Goal: Task Accomplishment & Management: Use online tool/utility

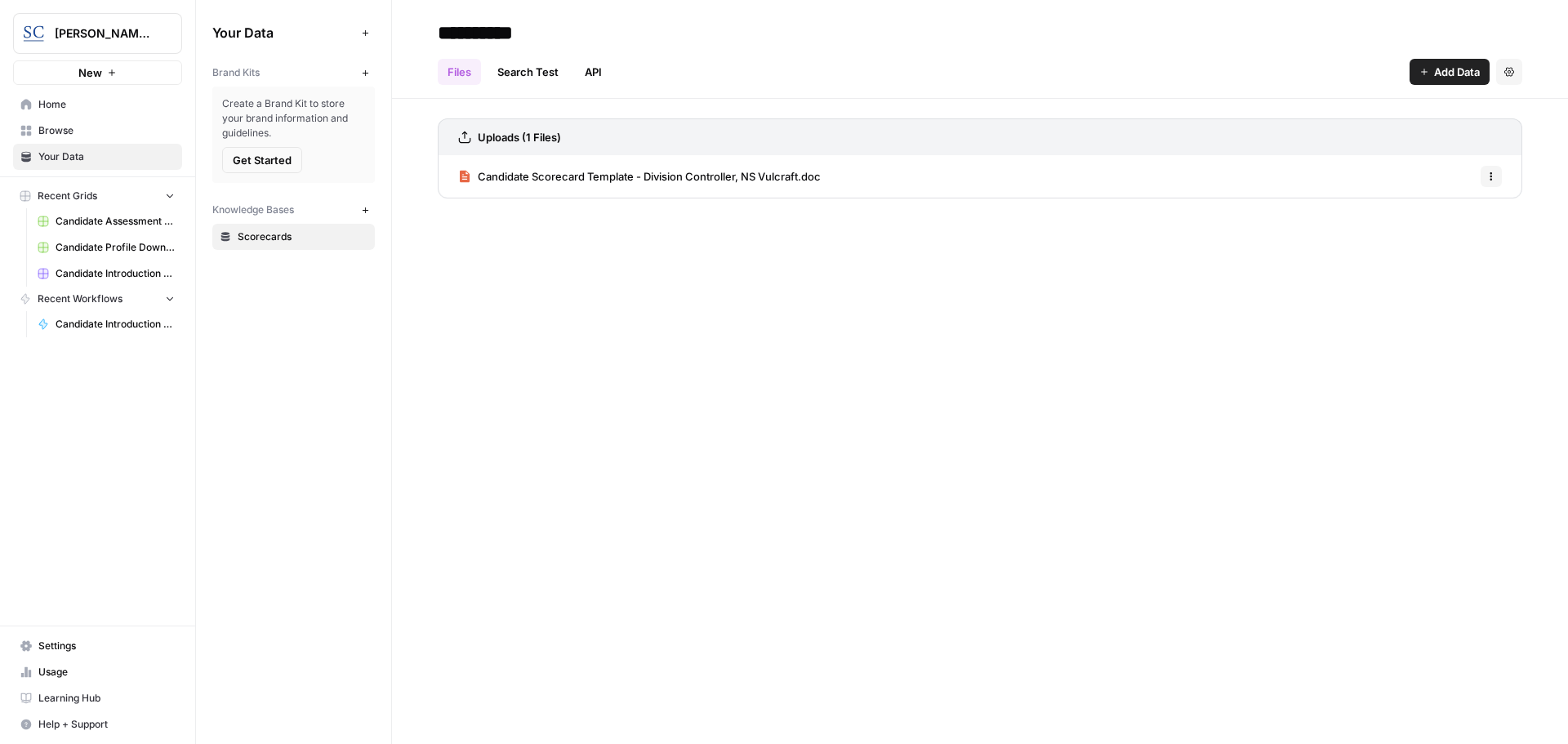
click at [155, 32] on div "[PERSON_NAME] [GEOGRAPHIC_DATA]" at bounding box center [116, 33] width 122 height 16
click at [54, 668] on span "Usage" at bounding box center [106, 672] width 136 height 15
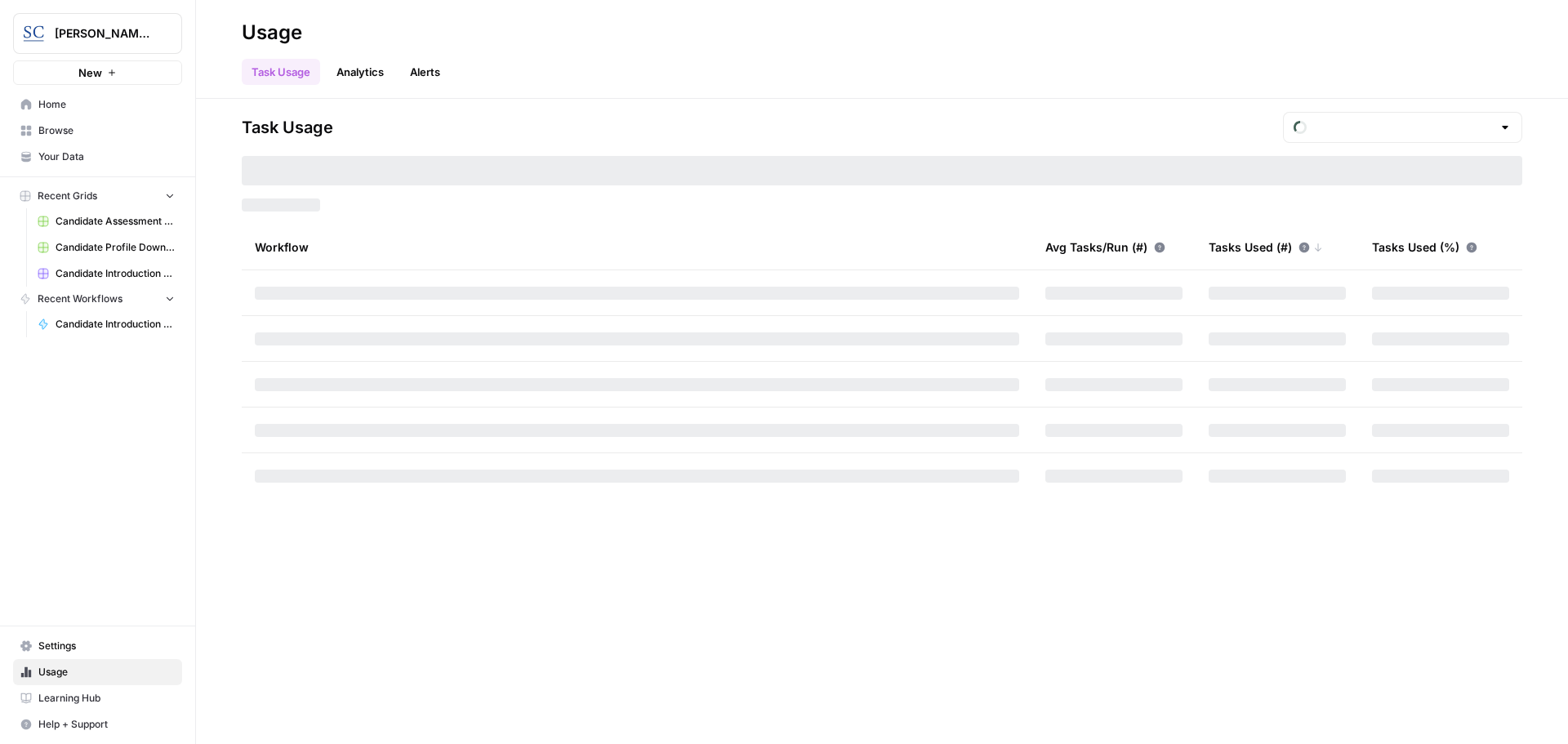
type input "October Tasks"
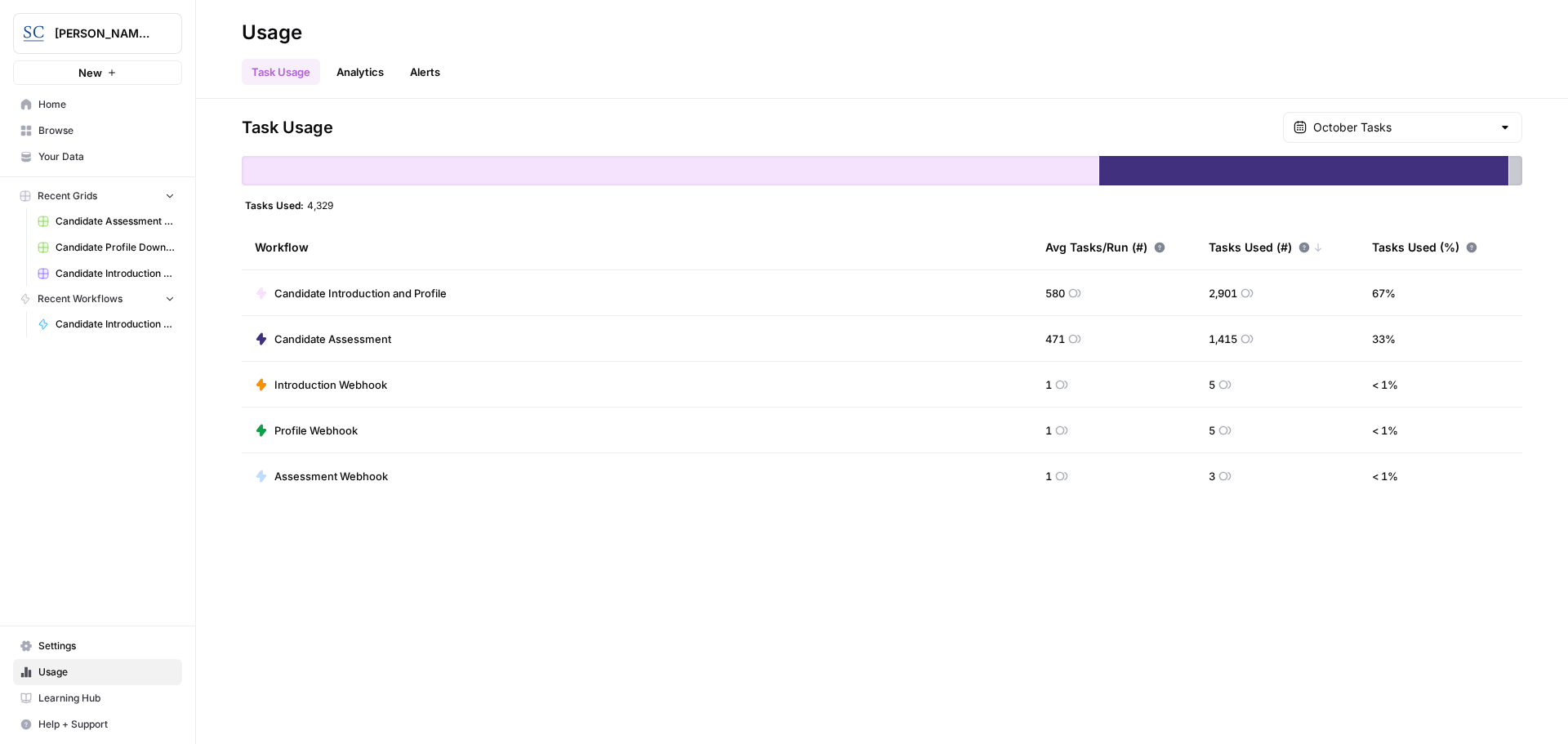
click at [347, 78] on link "Analytics" at bounding box center [360, 72] width 67 height 26
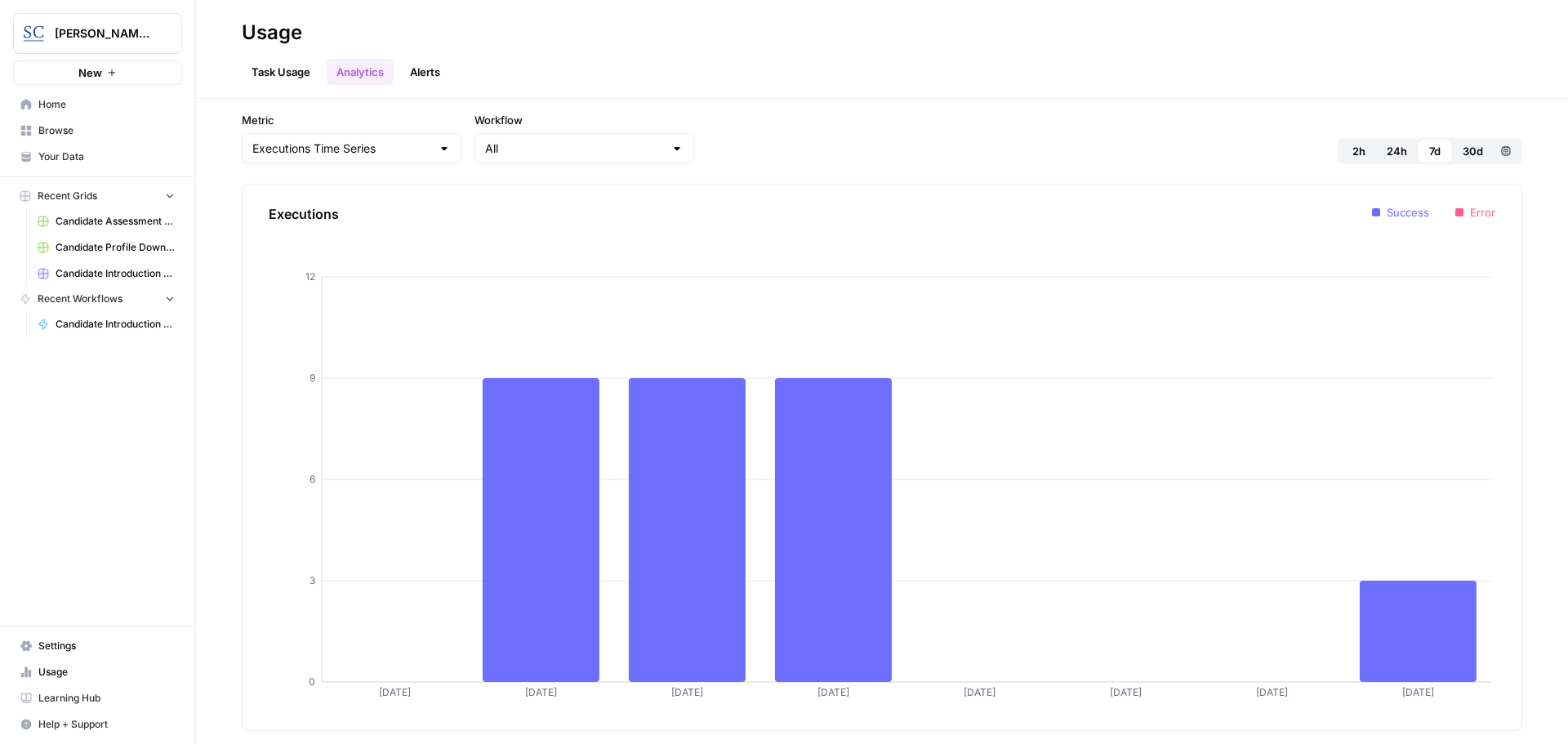
click at [417, 61] on link "Alerts" at bounding box center [425, 72] width 50 height 26
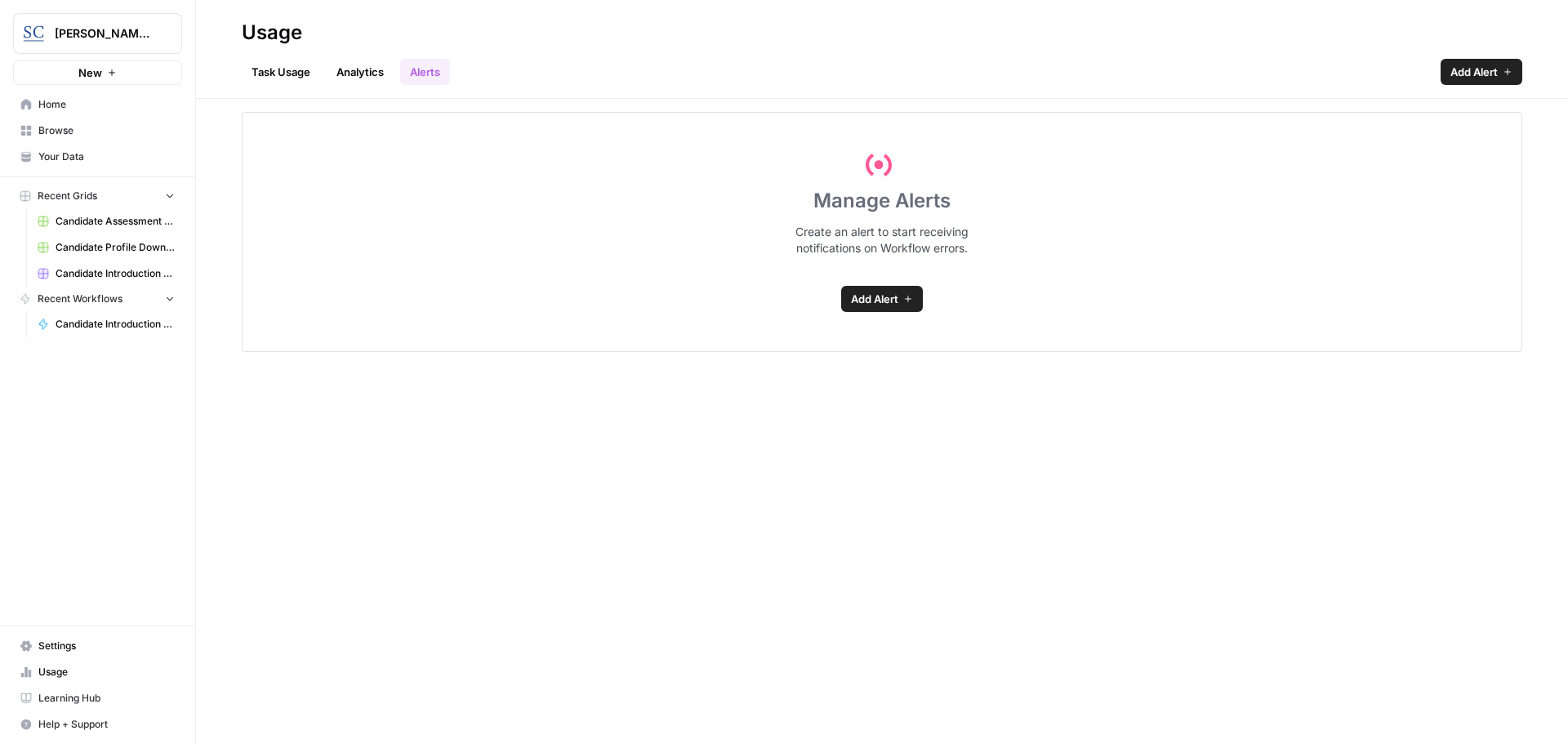
click at [287, 66] on link "Task Usage" at bounding box center [280, 72] width 78 height 26
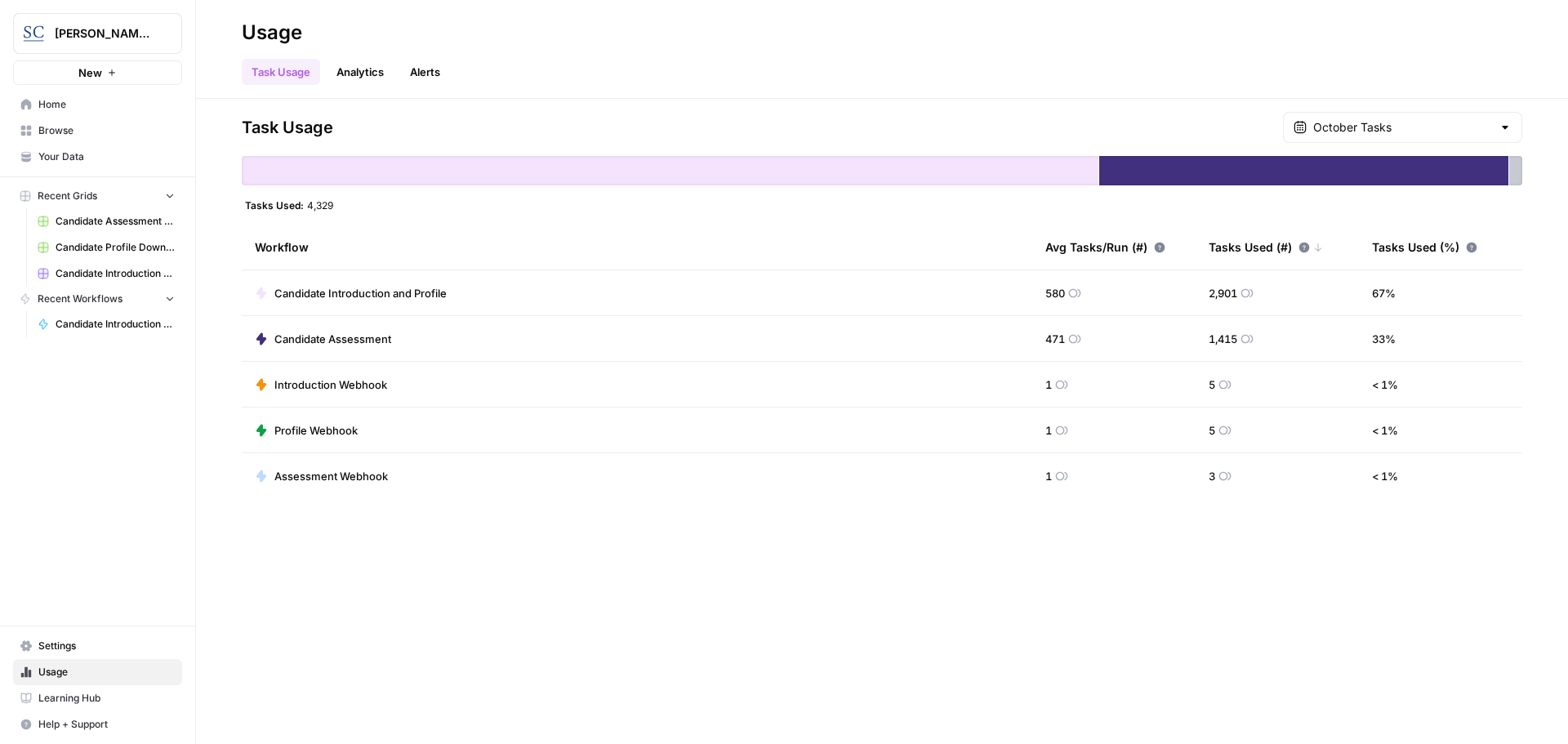
click at [99, 109] on span "Home" at bounding box center [106, 104] width 136 height 15
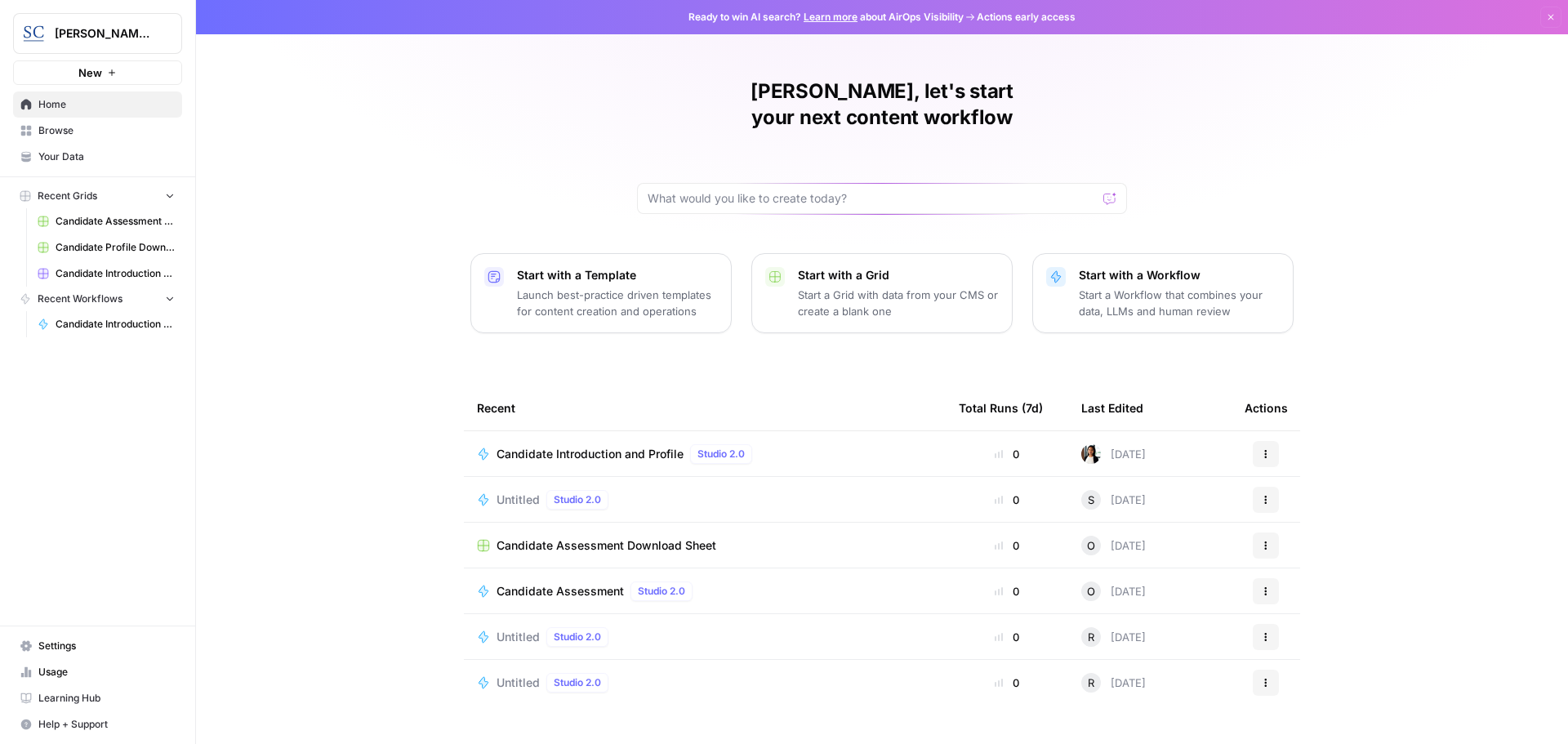
click at [1260, 449] on icon "button" at bounding box center [1265, 453] width 9 height 9
click at [378, 317] on div "Aaron, let's start your next content workflow Start with a Template Launch best…" at bounding box center [882, 388] width 1372 height 777
click at [524, 446] on span "Candidate Introduction and Profile" at bounding box center [589, 453] width 187 height 16
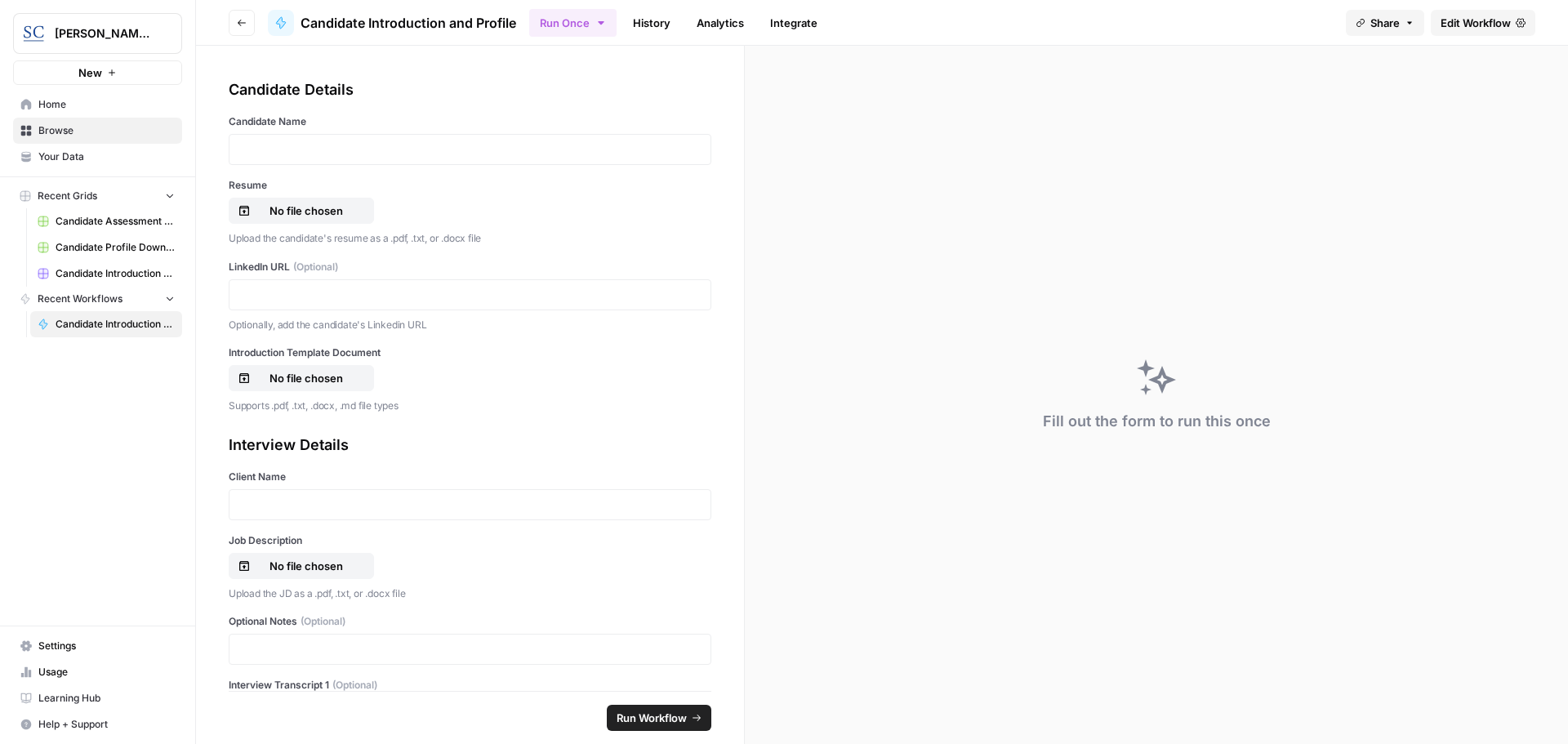
click at [1500, 25] on span "Edit Workflow" at bounding box center [1475, 22] width 70 height 16
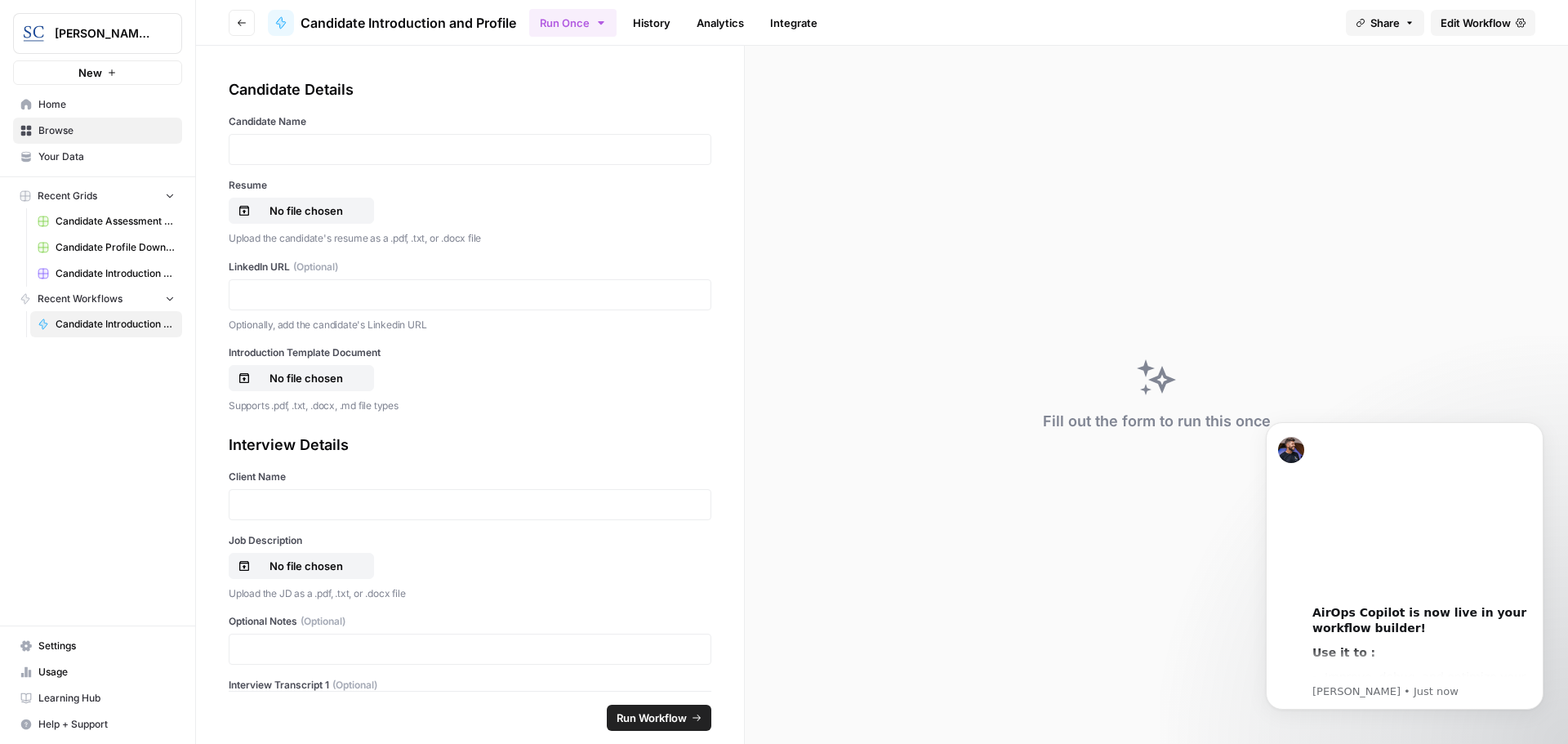
click at [81, 165] on link "Your Data" at bounding box center [97, 157] width 169 height 26
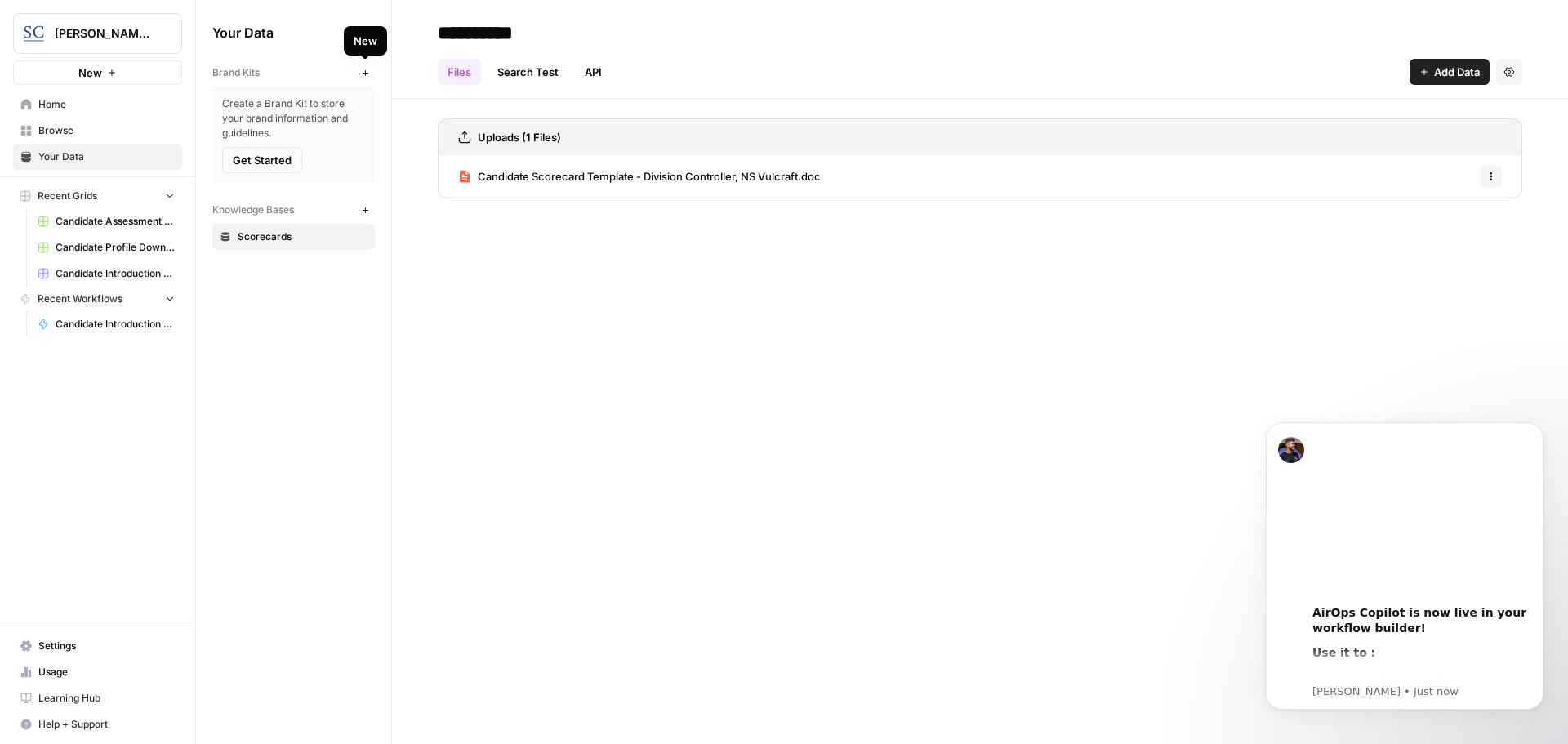
click at [357, 73] on button "New" at bounding box center [365, 72] width 20 height 20
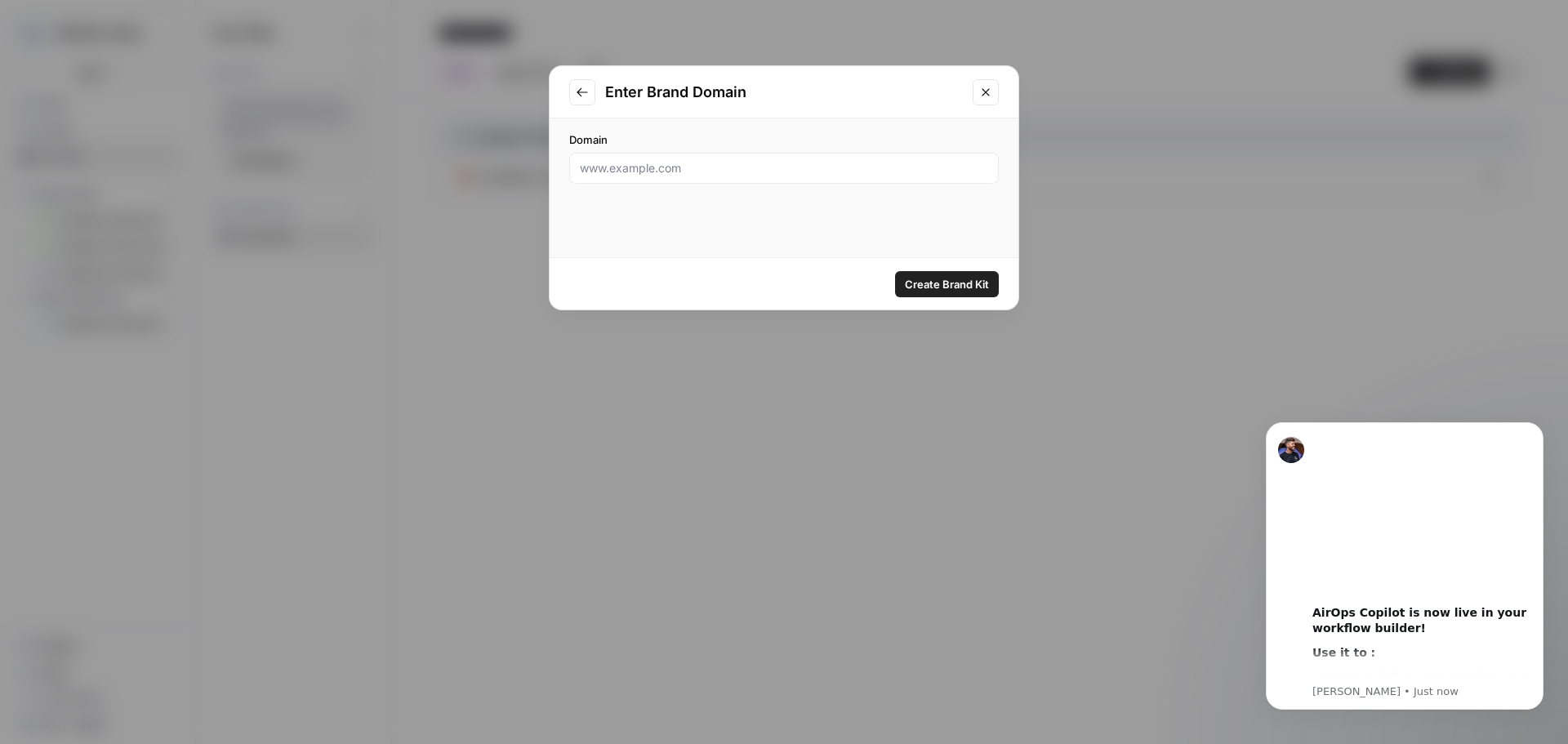
click at [985, 98] on icon "Close modal" at bounding box center [985, 92] width 13 height 13
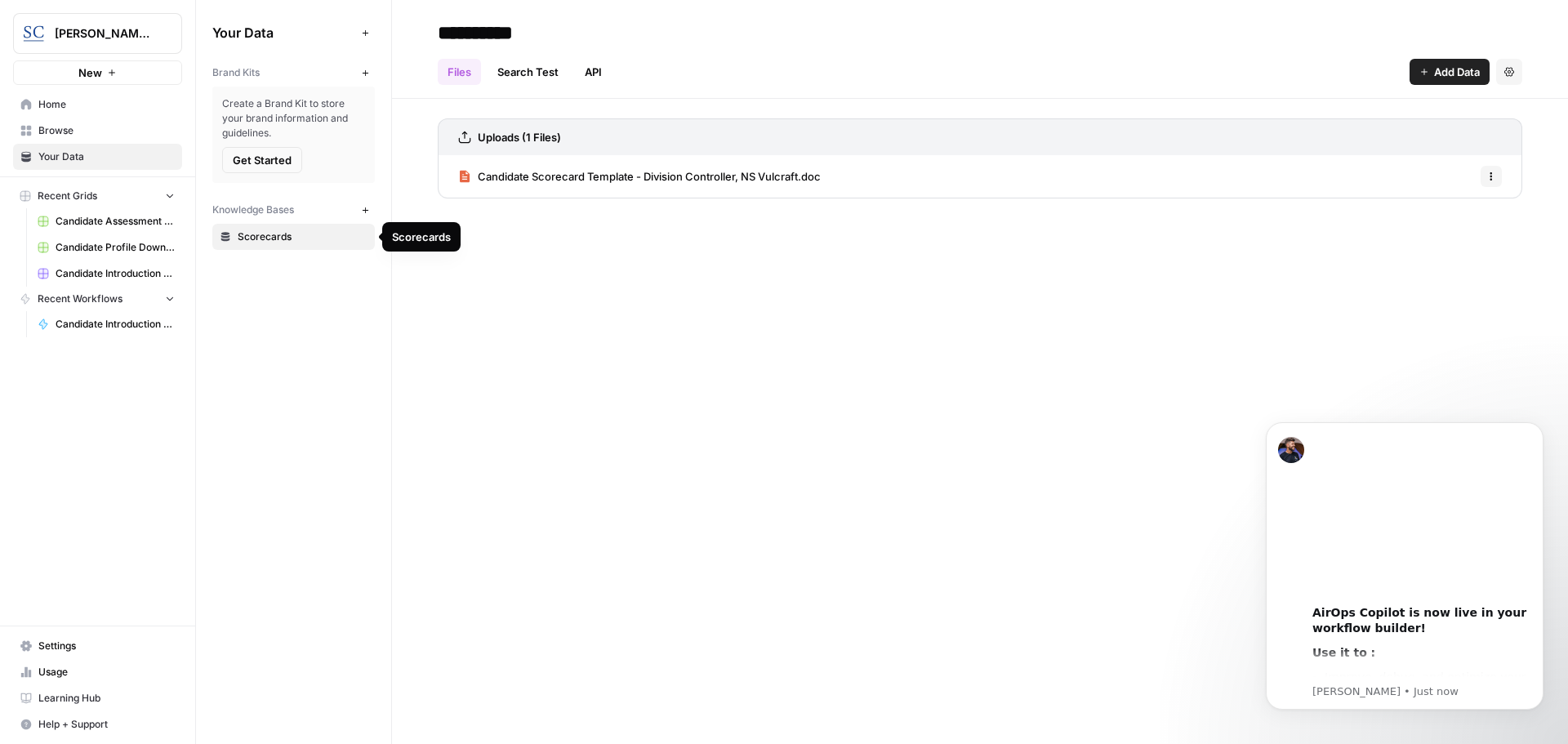
click at [312, 236] on span "Scorecards" at bounding box center [302, 237] width 130 height 15
click at [249, 230] on span "Scorecards" at bounding box center [302, 237] width 130 height 15
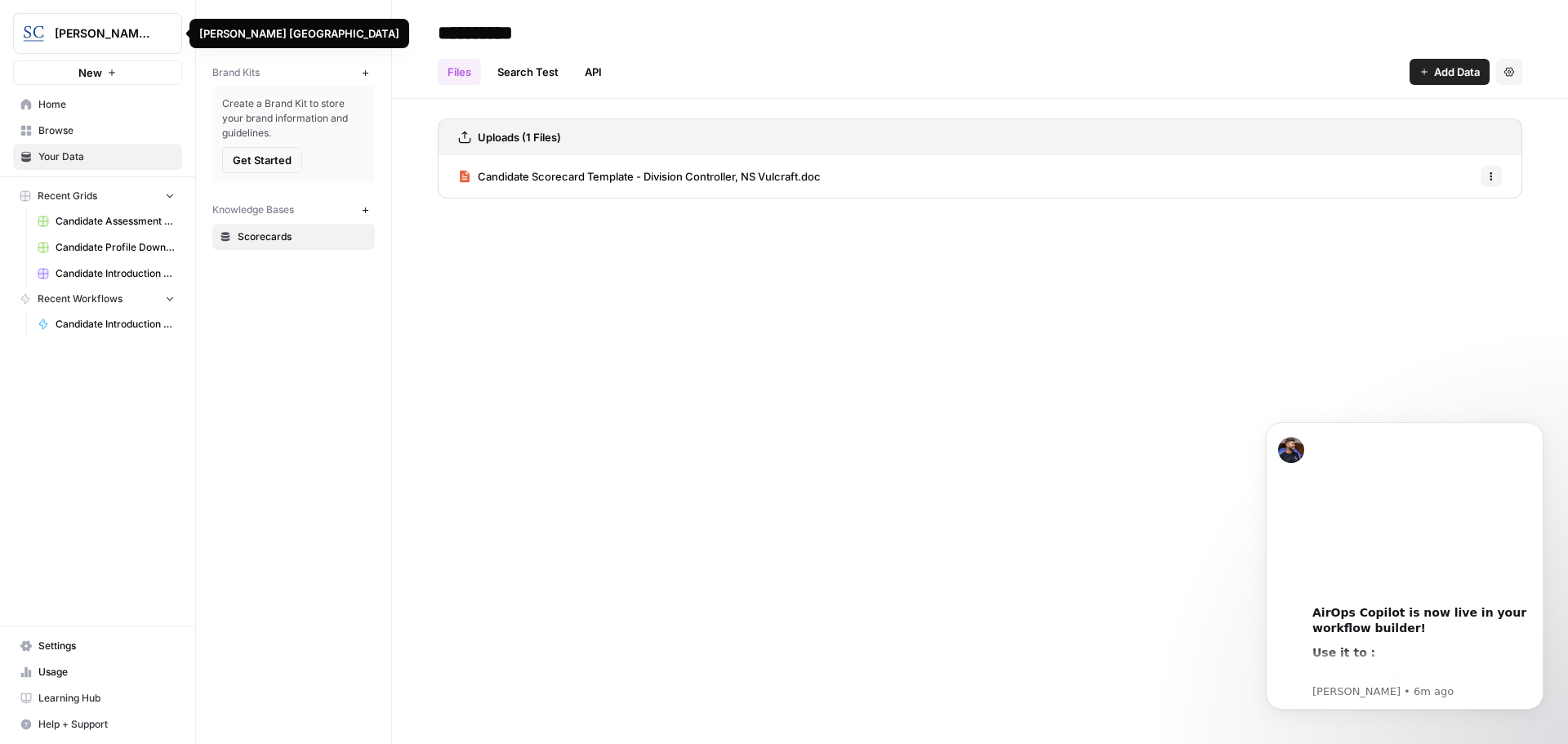
click at [170, 35] on icon "Workspace: Stanton Chase Nashville" at bounding box center [168, 33] width 16 height 16
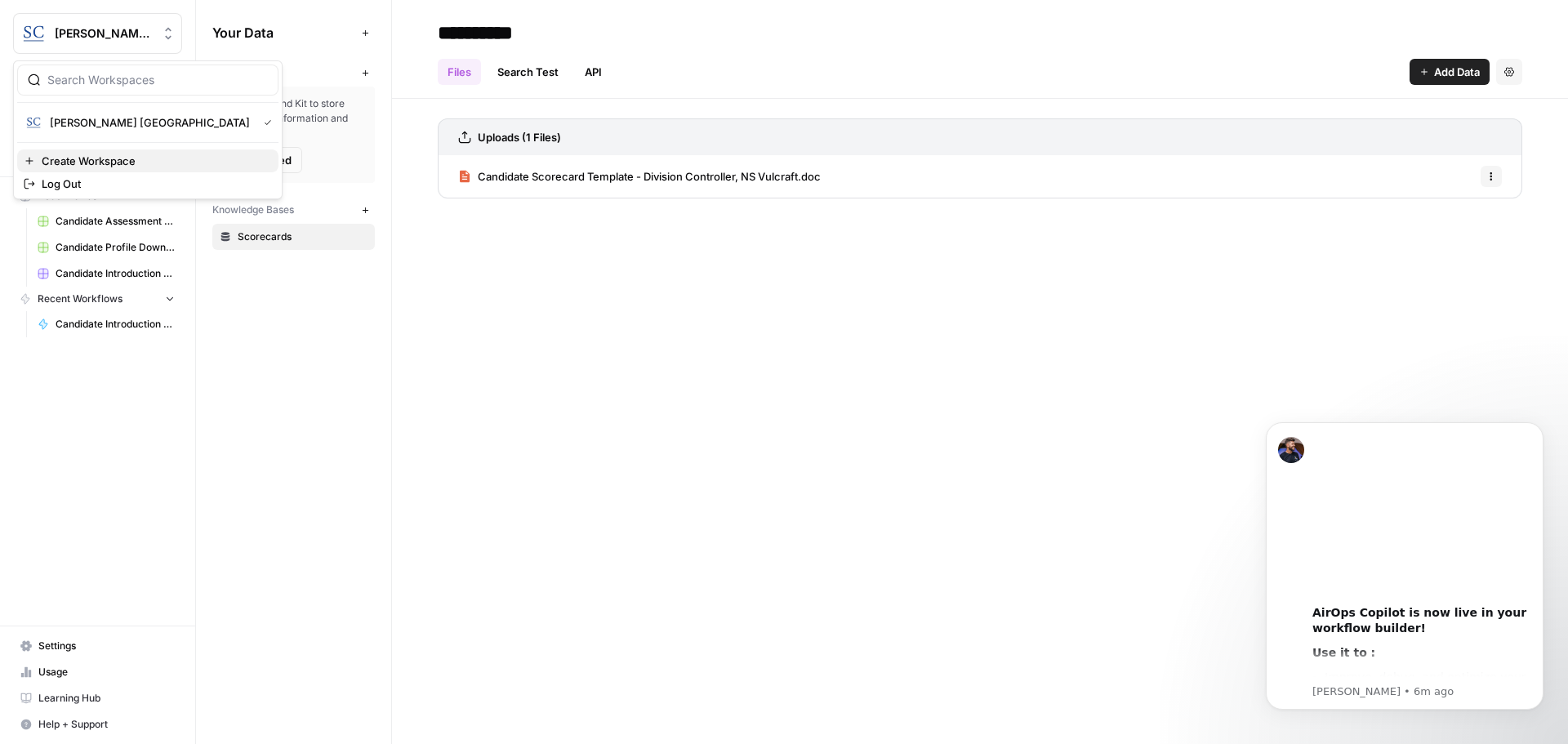
click at [140, 159] on span "Create Workspace" at bounding box center [153, 160] width 224 height 16
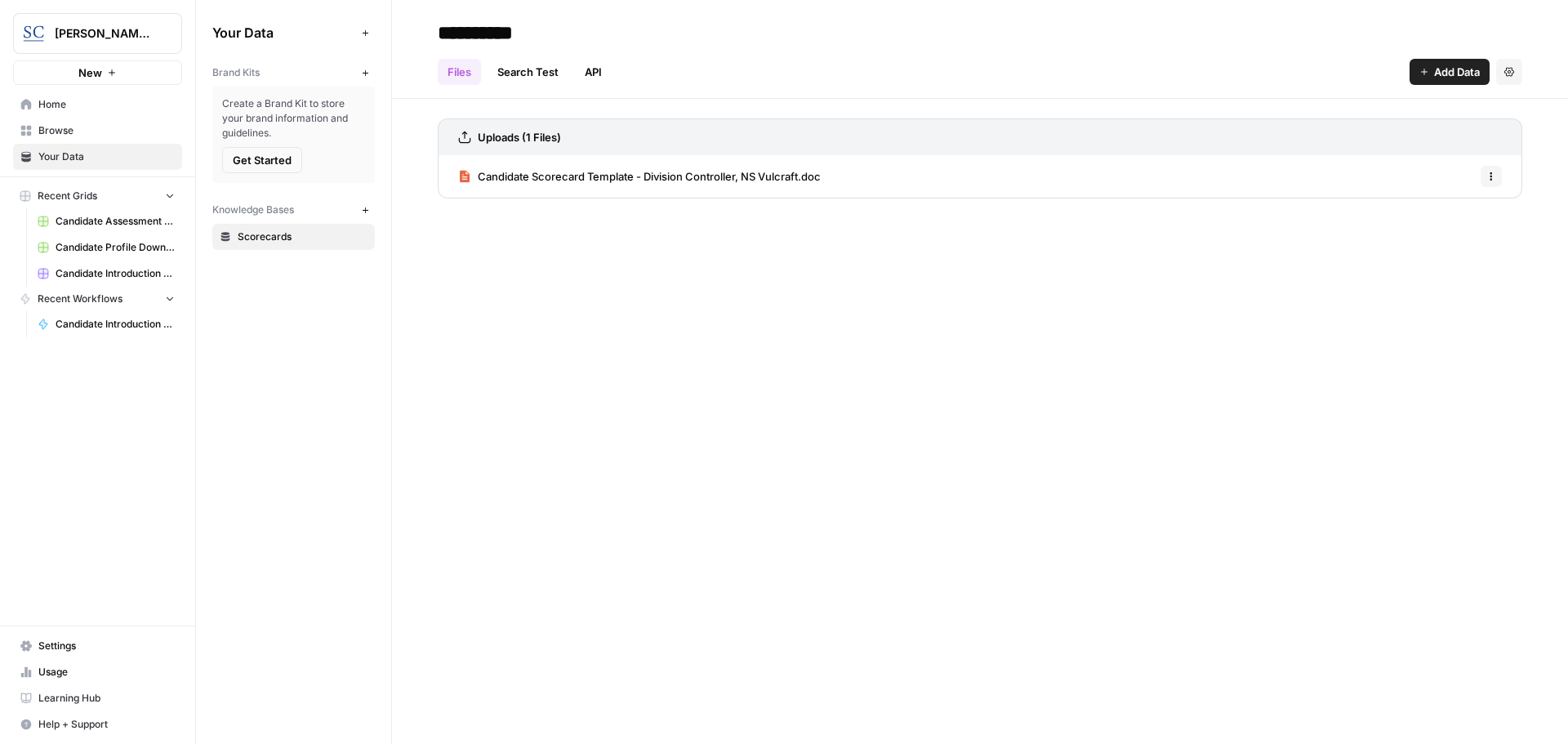
click at [59, 28] on span "[PERSON_NAME] [GEOGRAPHIC_DATA]" at bounding box center [104, 33] width 99 height 16
click at [103, 118] on span "[PERSON_NAME] [GEOGRAPHIC_DATA]" at bounding box center [150, 122] width 200 height 16
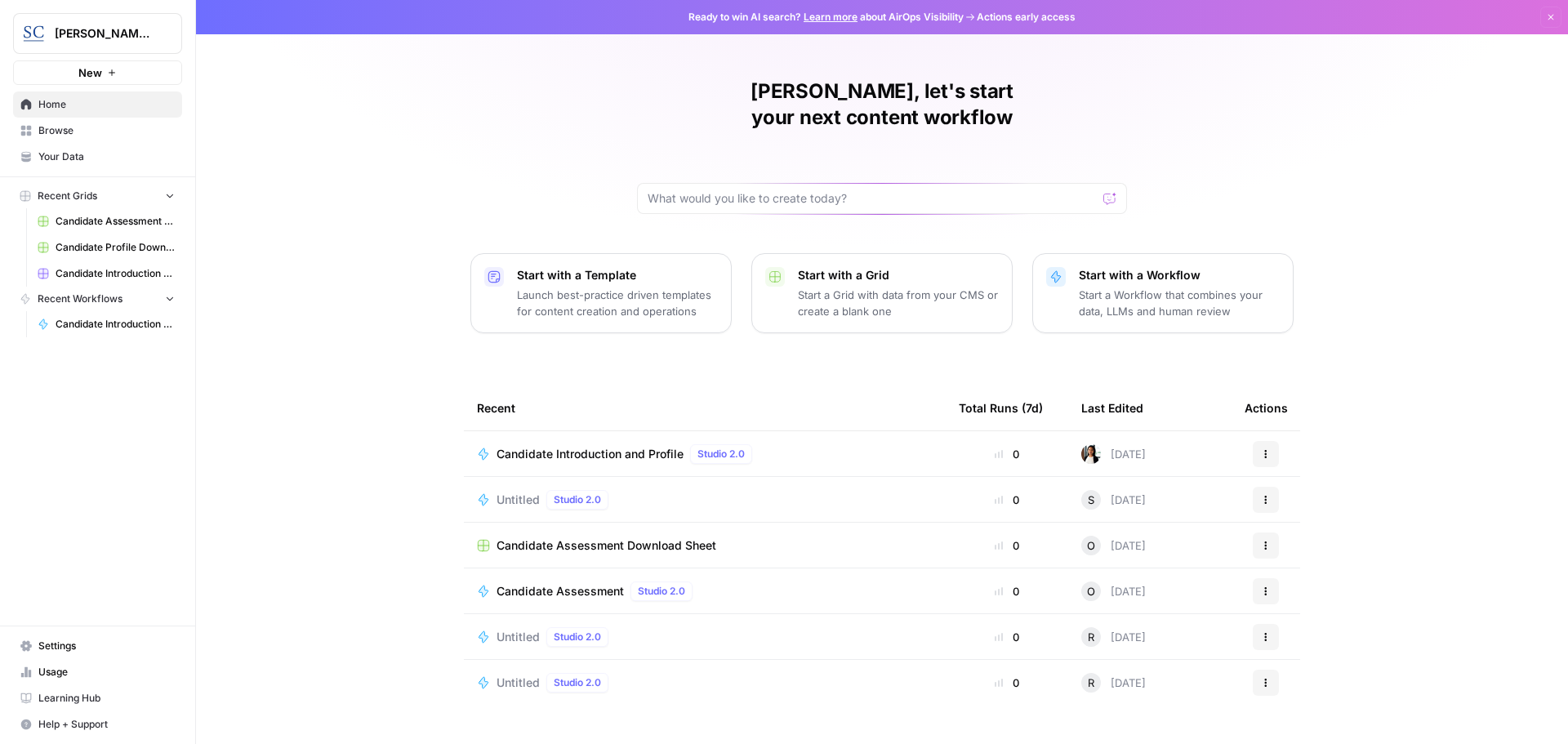
click at [103, 135] on span "Browse" at bounding box center [106, 130] width 136 height 15
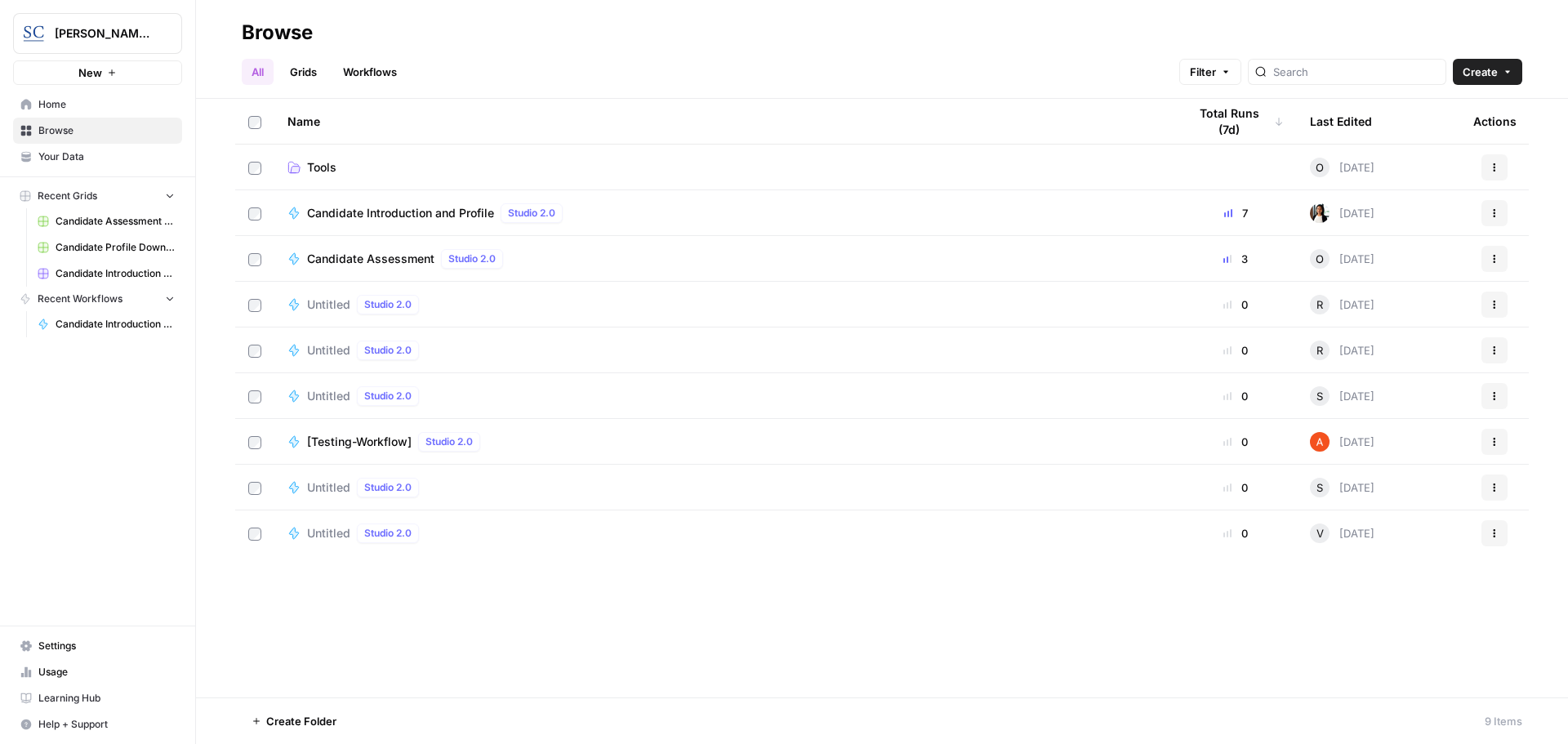
click at [373, 76] on link "Workflows" at bounding box center [370, 72] width 74 height 26
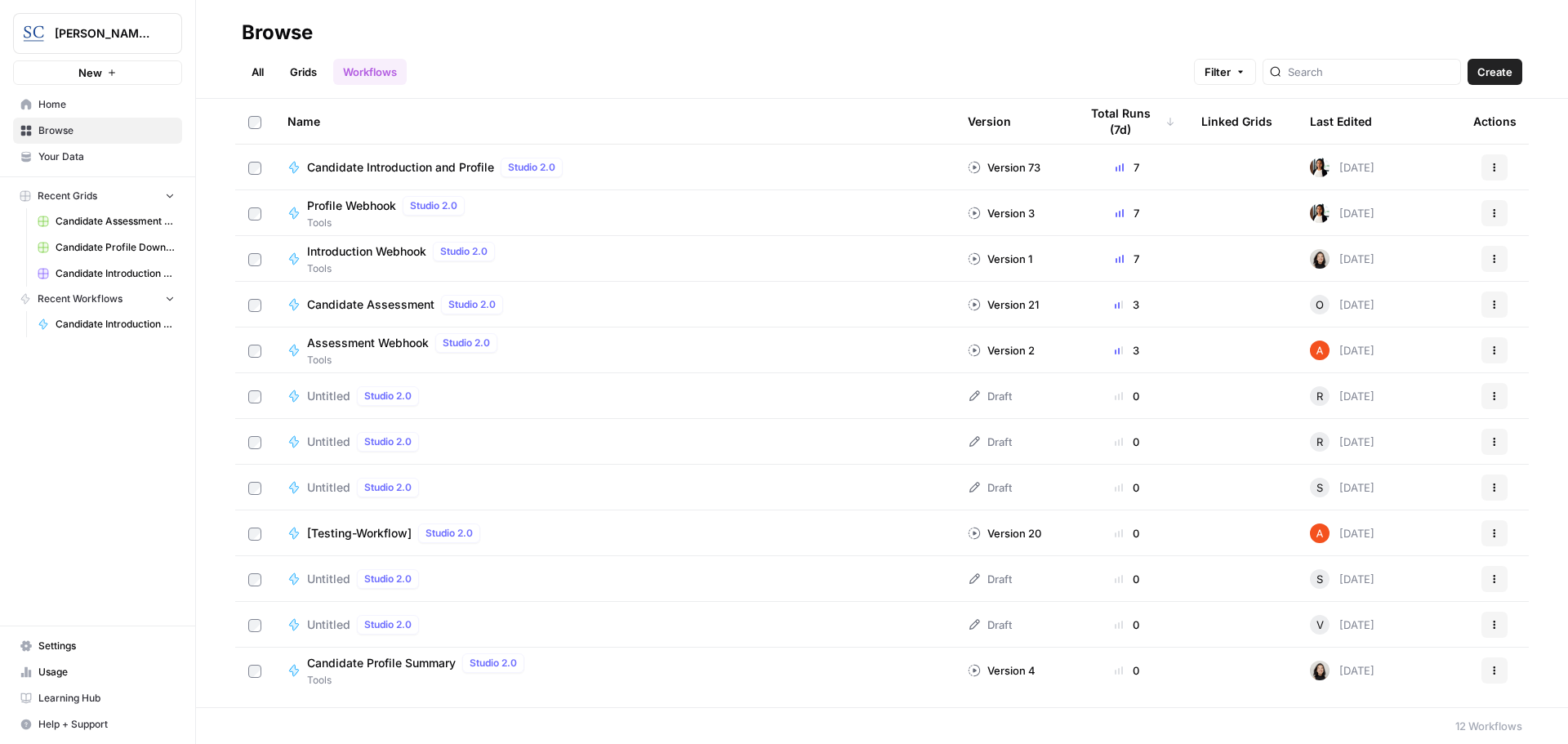
click at [994, 168] on div "Version 73" at bounding box center [1003, 167] width 73 height 16
click at [1487, 159] on button "Actions" at bounding box center [1494, 167] width 26 height 26
click at [1398, 279] on link "Show History" at bounding box center [1415, 288] width 168 height 23
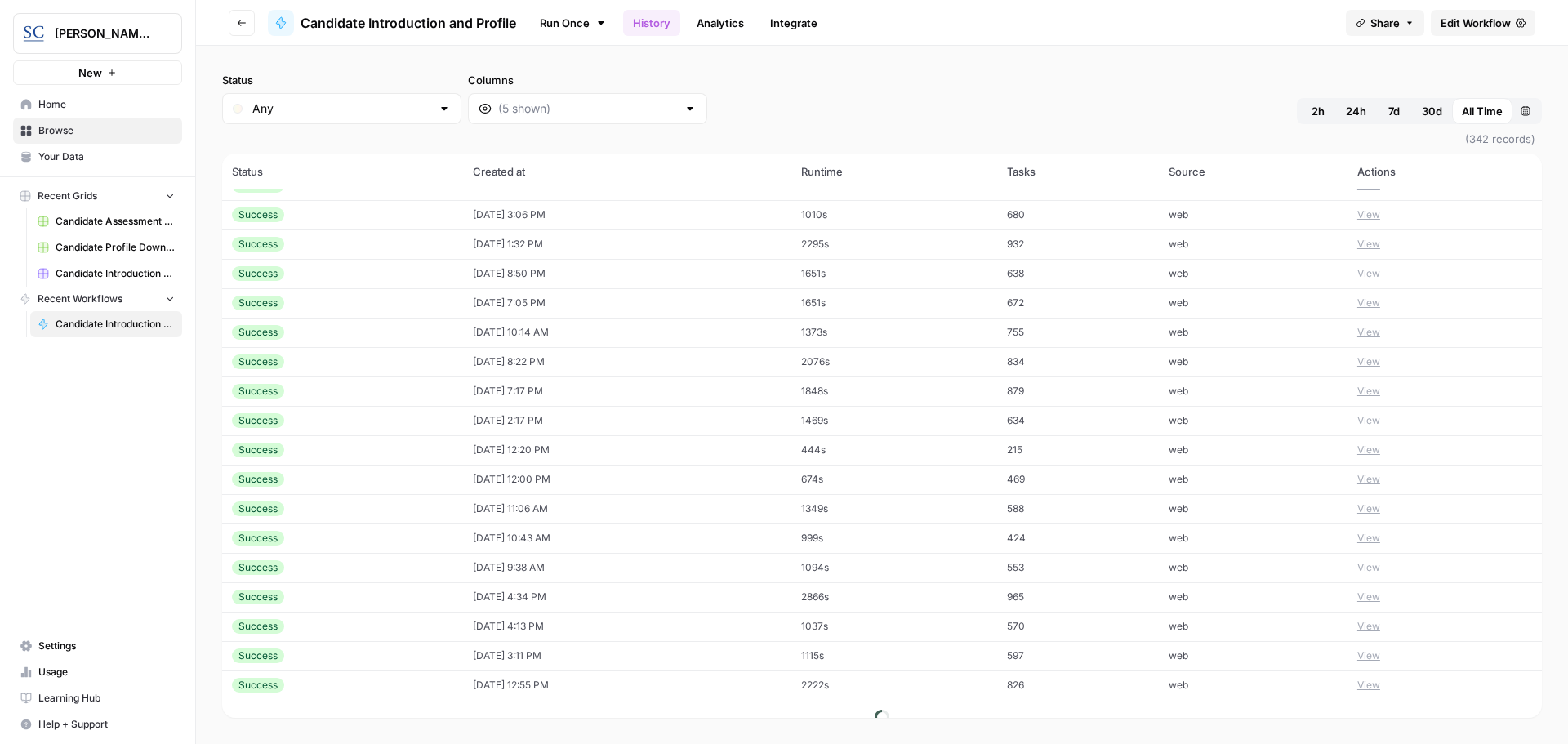
scroll to position [1270, 0]
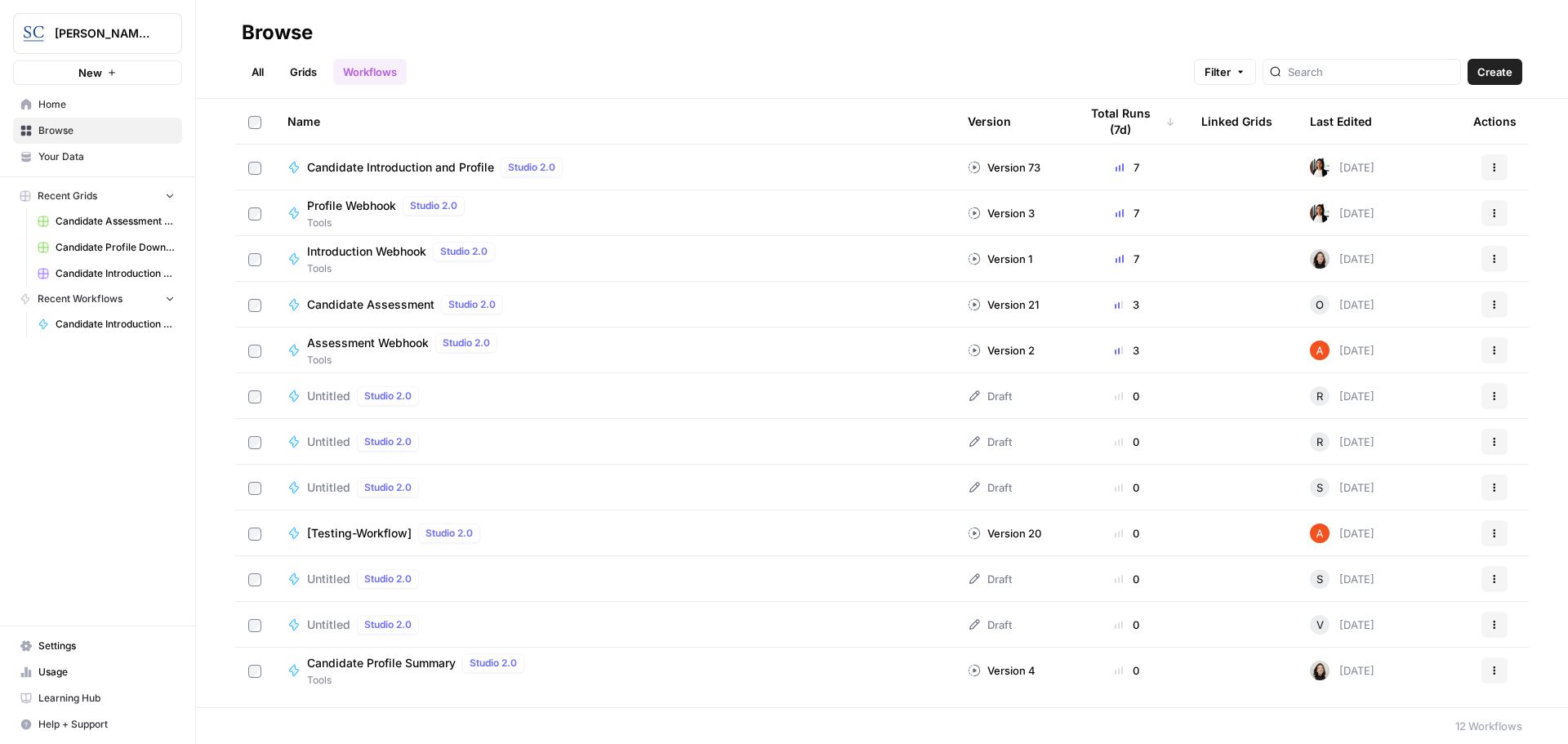
click at [1498, 174] on button "Actions" at bounding box center [1494, 167] width 26 height 26
click at [78, 155] on span "Your Data" at bounding box center [106, 156] width 136 height 15
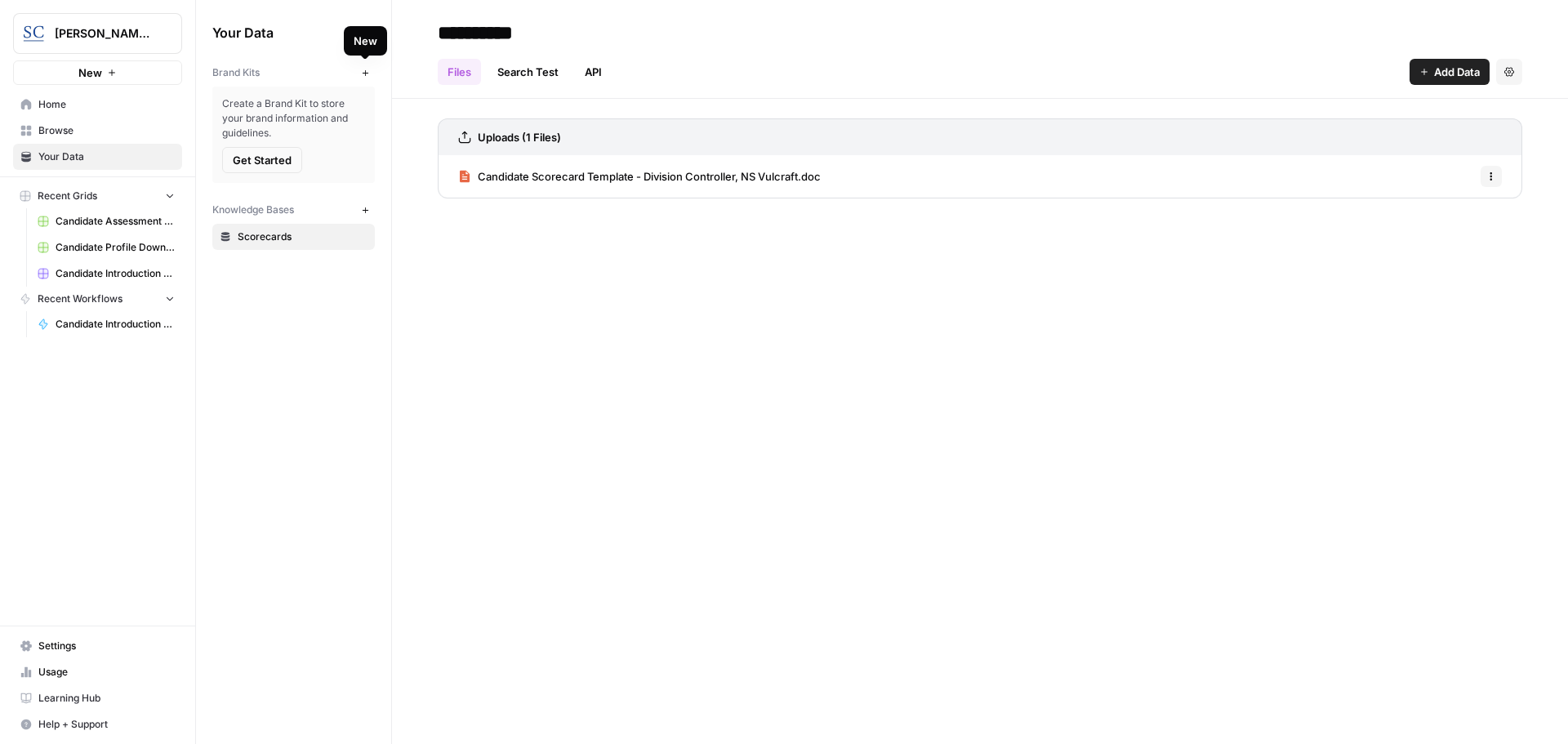
click at [368, 69] on icon "button" at bounding box center [365, 73] width 9 height 9
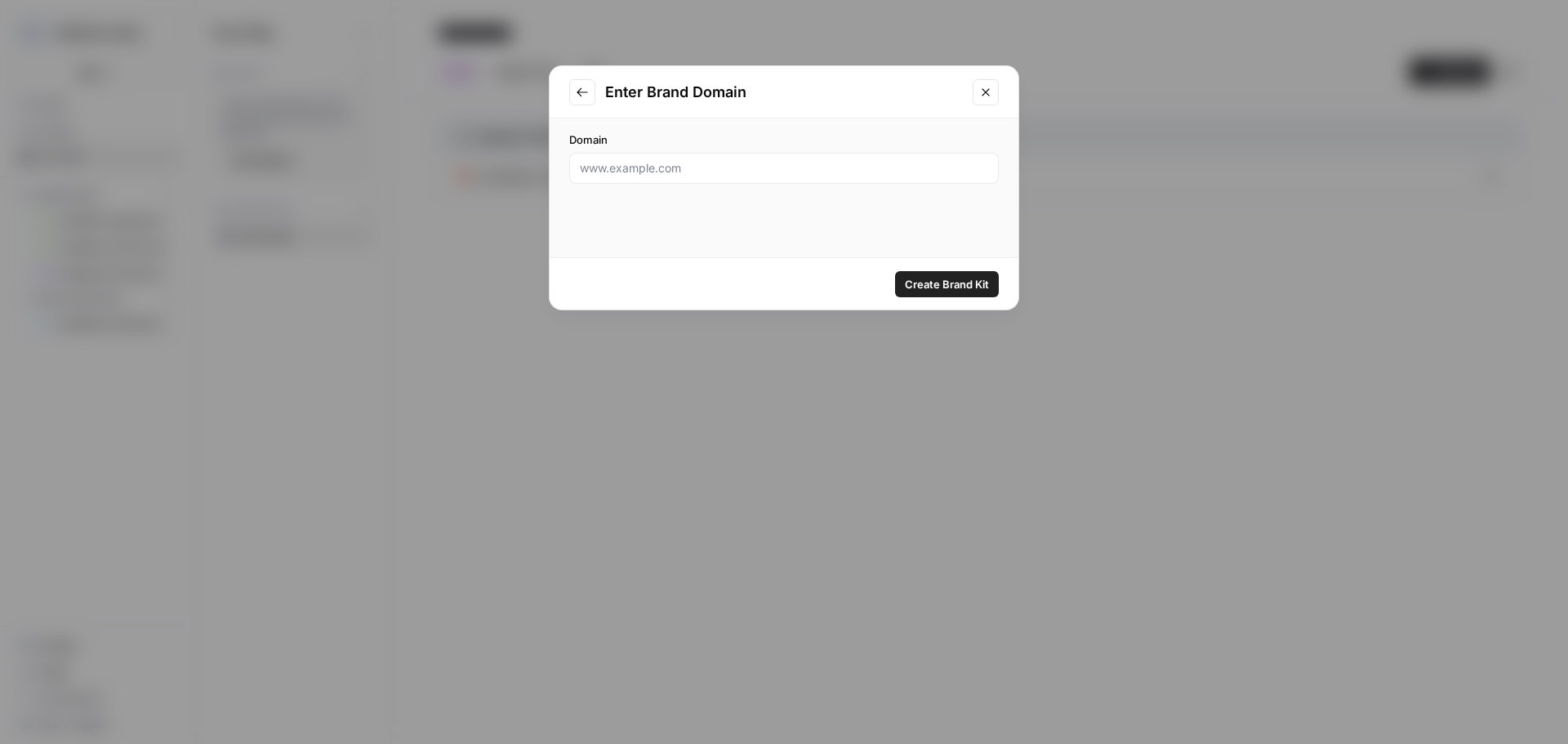
click at [996, 94] on button "Close modal" at bounding box center [985, 92] width 26 height 26
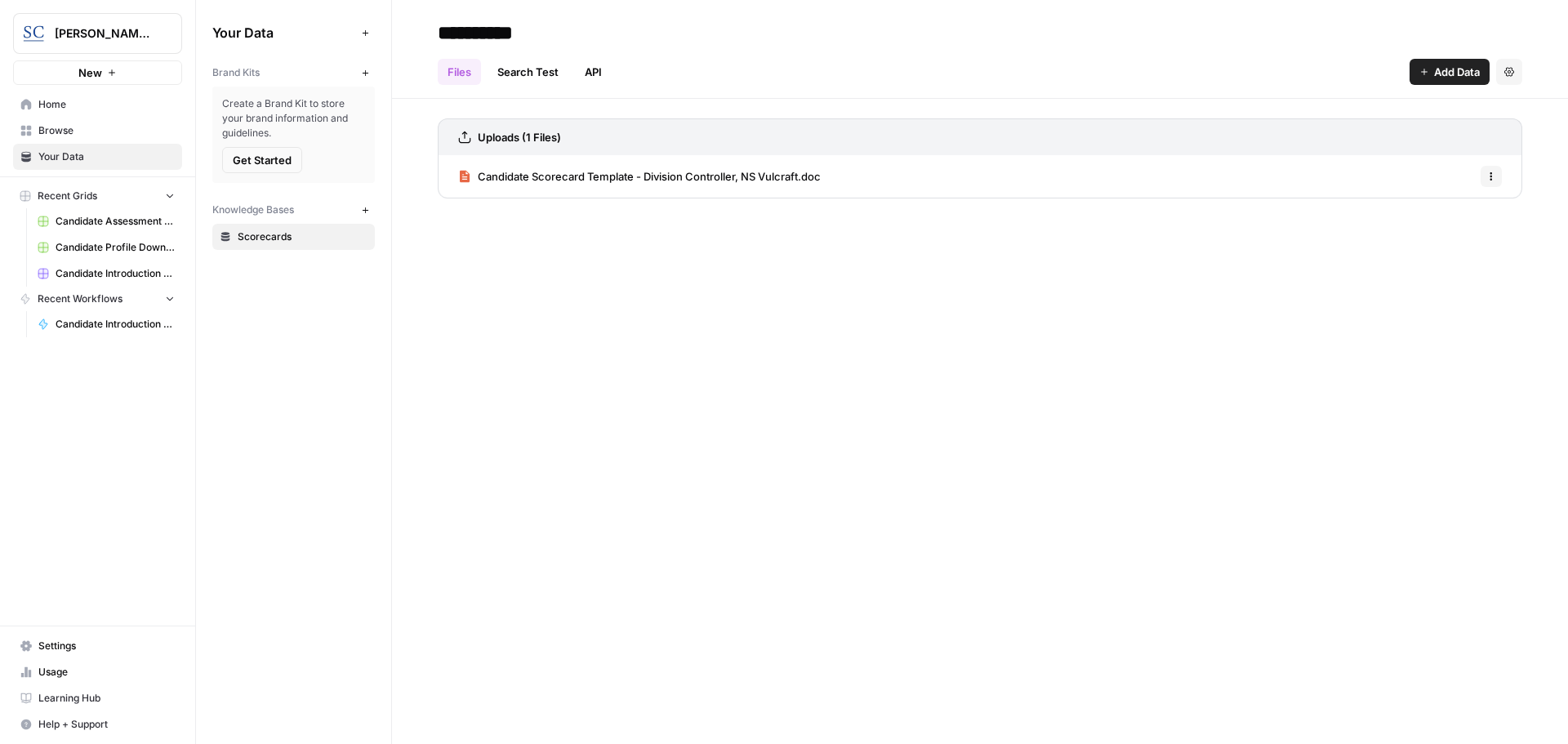
click at [550, 81] on link "Search Test" at bounding box center [528, 72] width 81 height 26
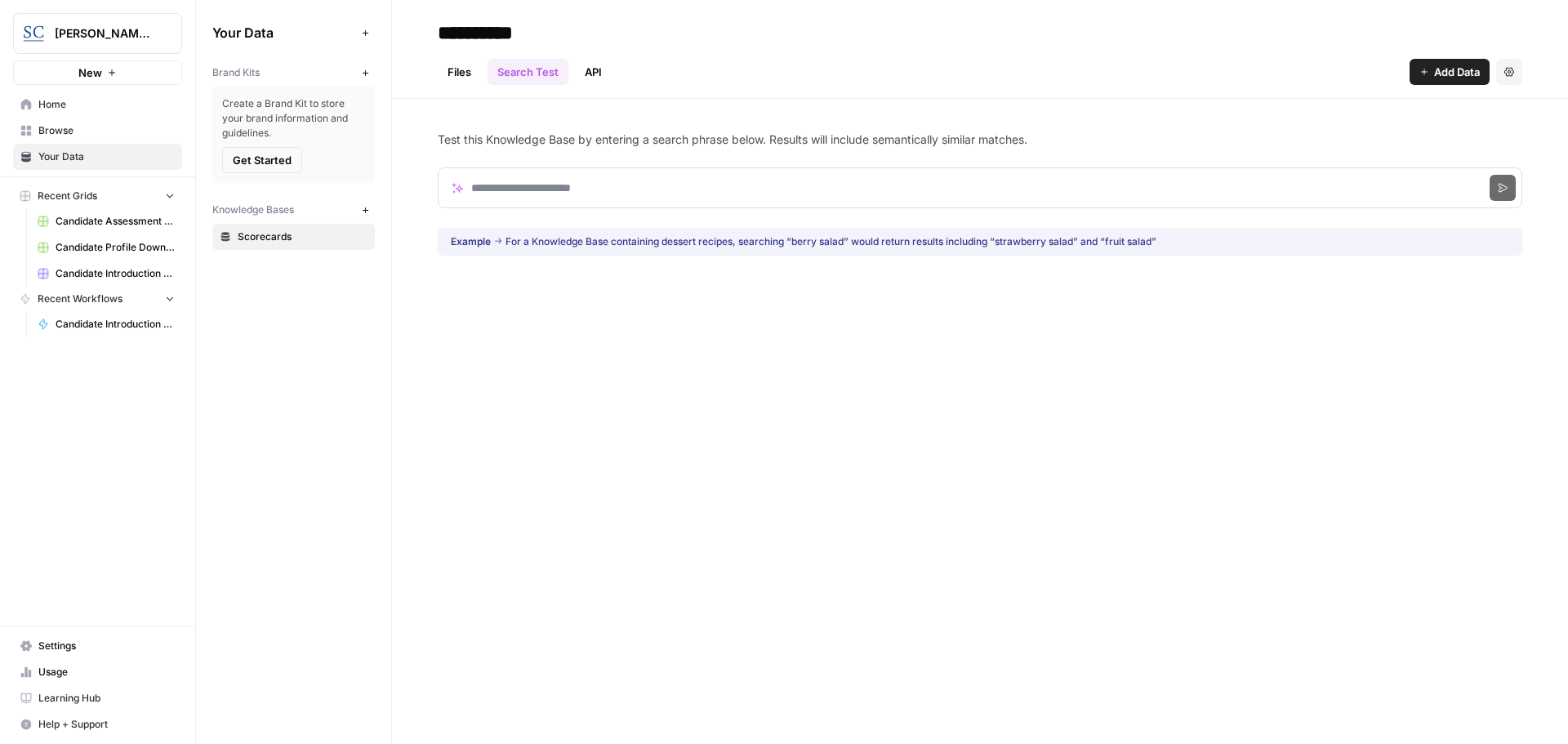
click at [583, 75] on link "API" at bounding box center [593, 72] width 37 height 26
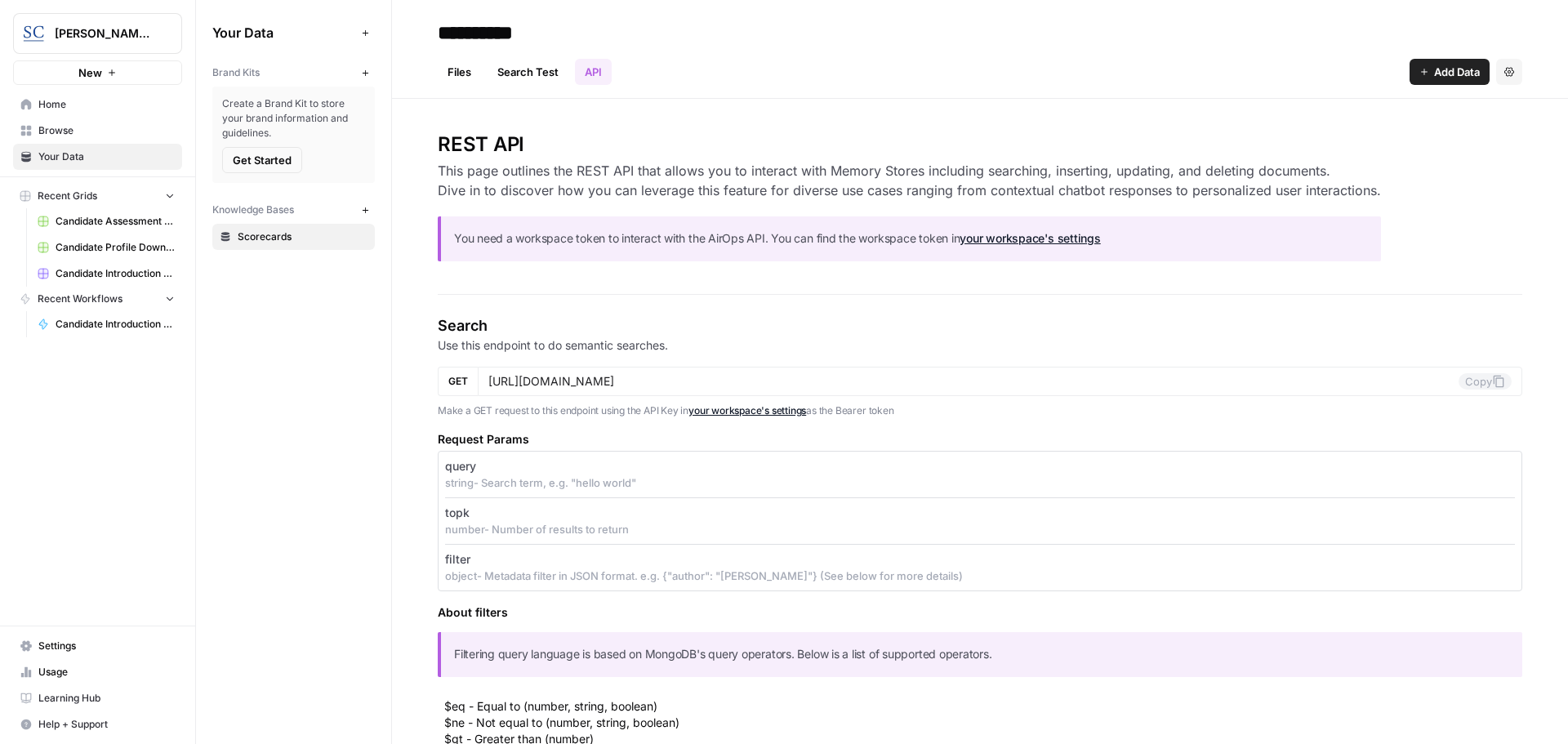
click at [470, 75] on link "Files" at bounding box center [459, 72] width 44 height 26
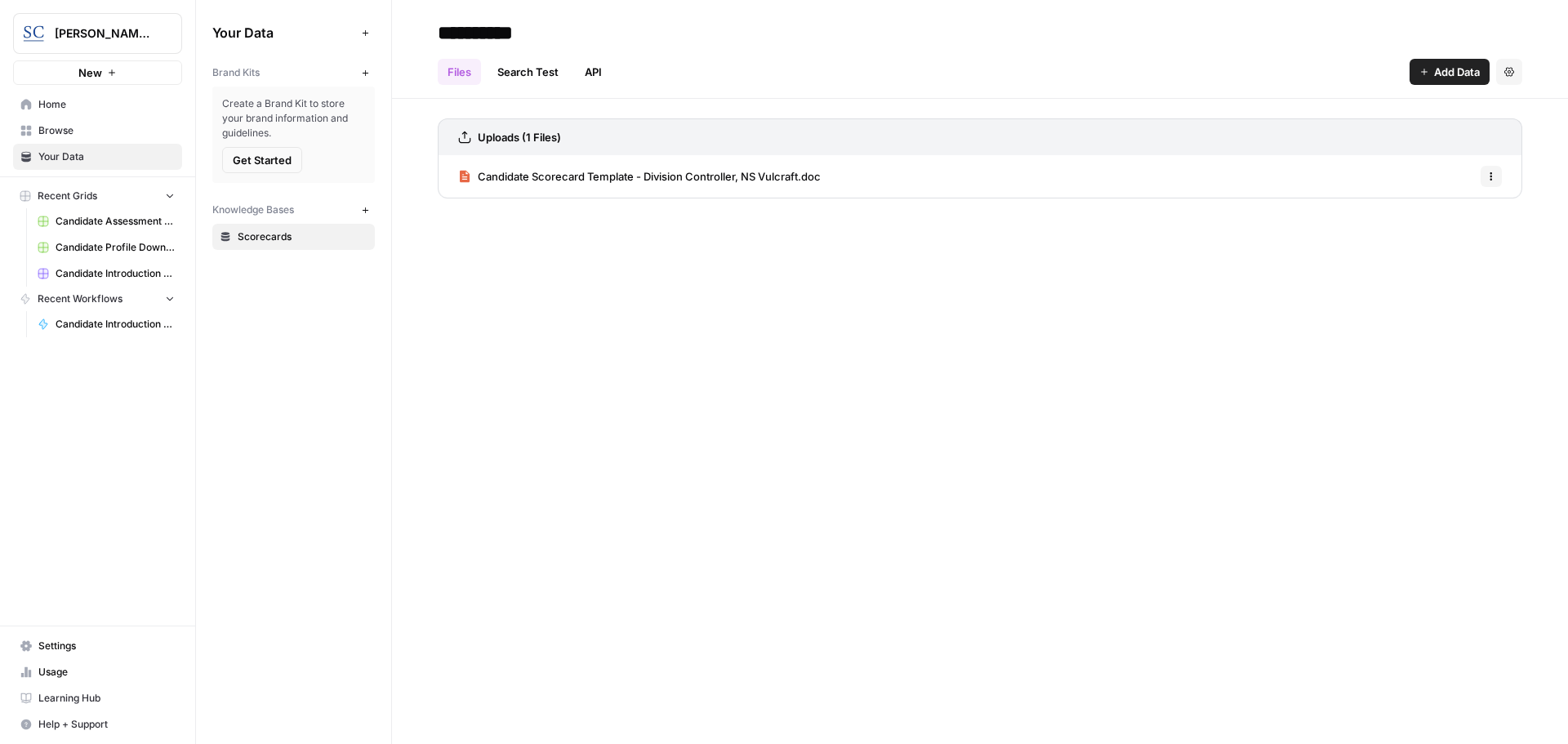
click at [78, 190] on span "Recent Grids" at bounding box center [68, 195] width 60 height 15
click at [87, 132] on span "Browse" at bounding box center [106, 130] width 136 height 15
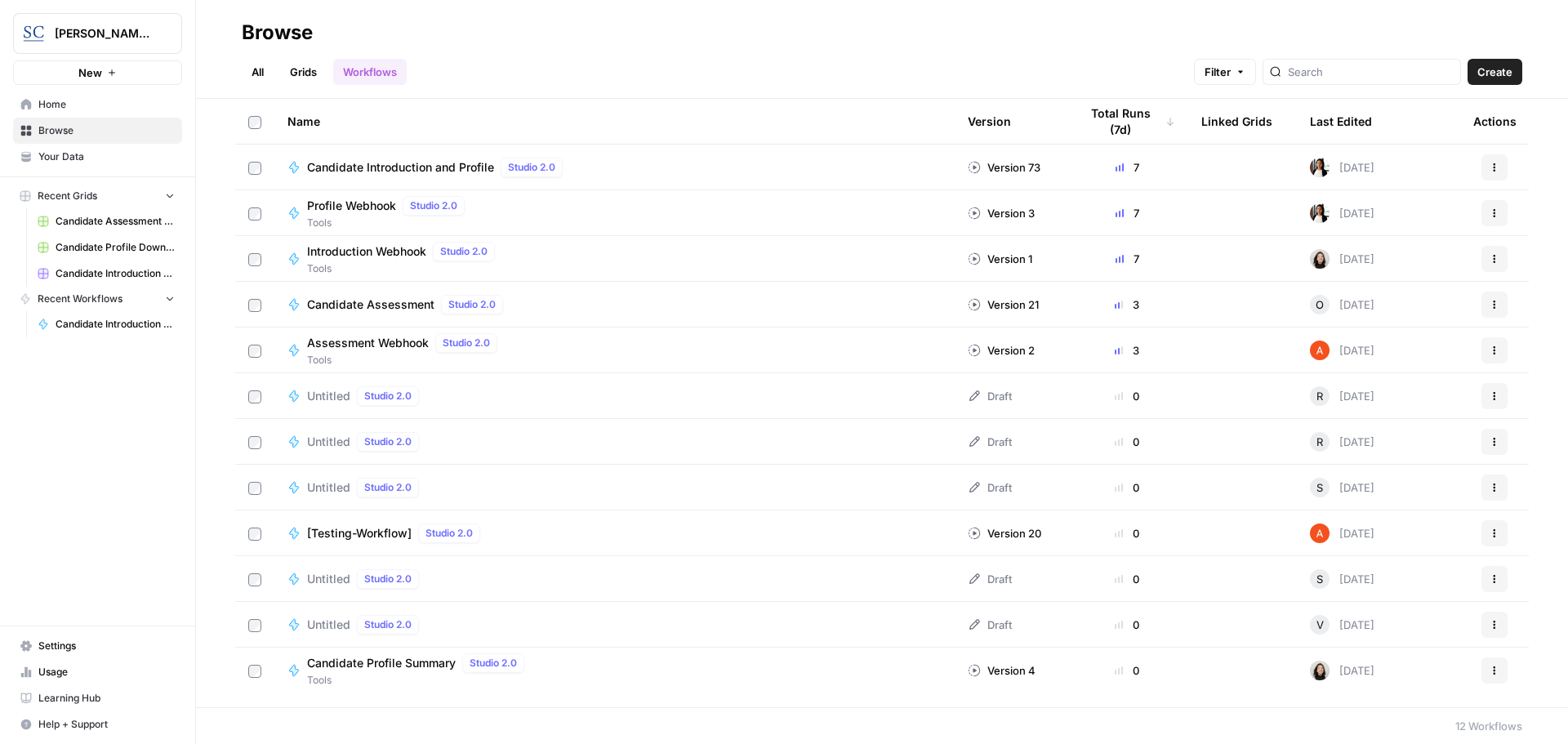
click at [310, 75] on link "Grids" at bounding box center [303, 72] width 46 height 26
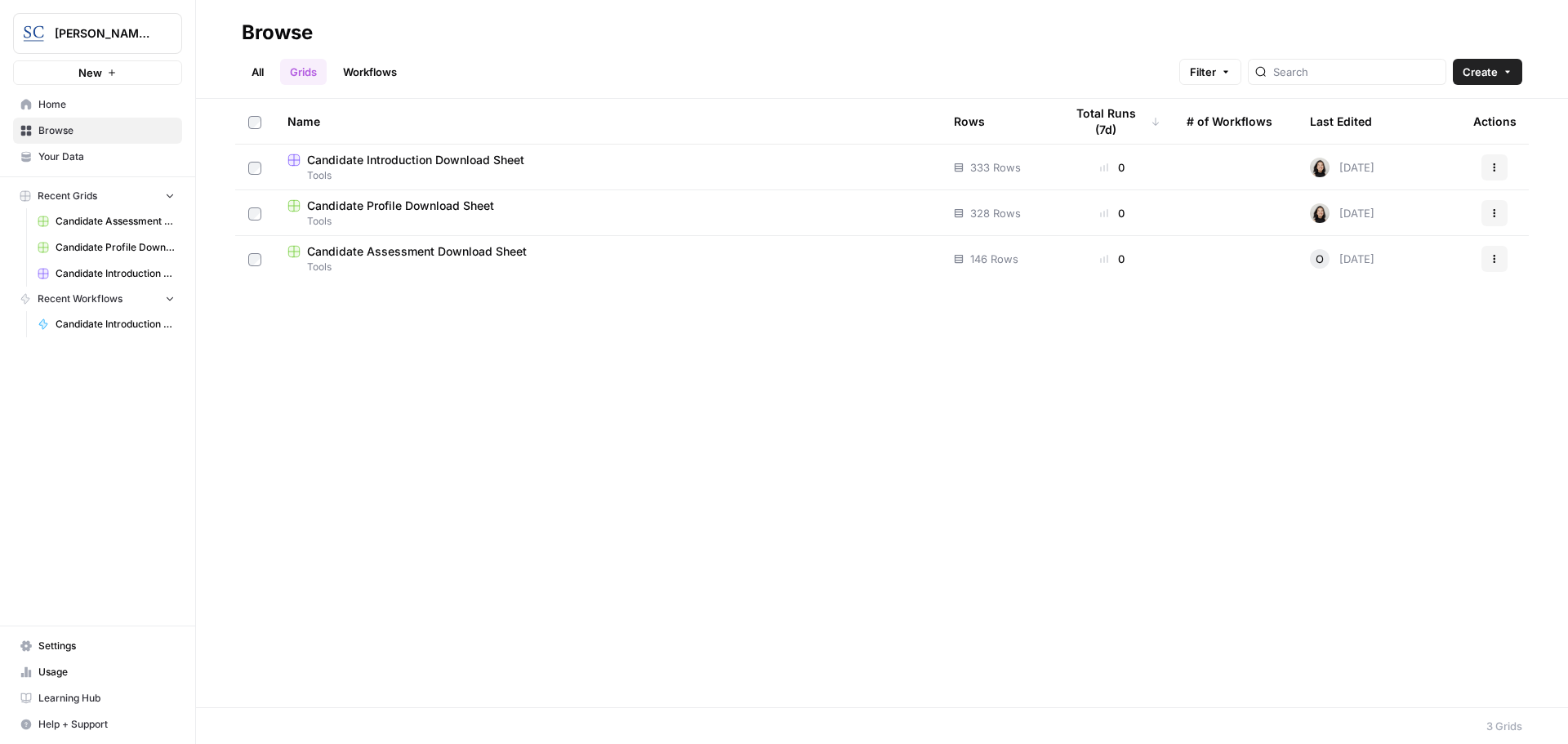
click at [413, 250] on span "Candidate Assessment Download Sheet" at bounding box center [416, 251] width 219 height 16
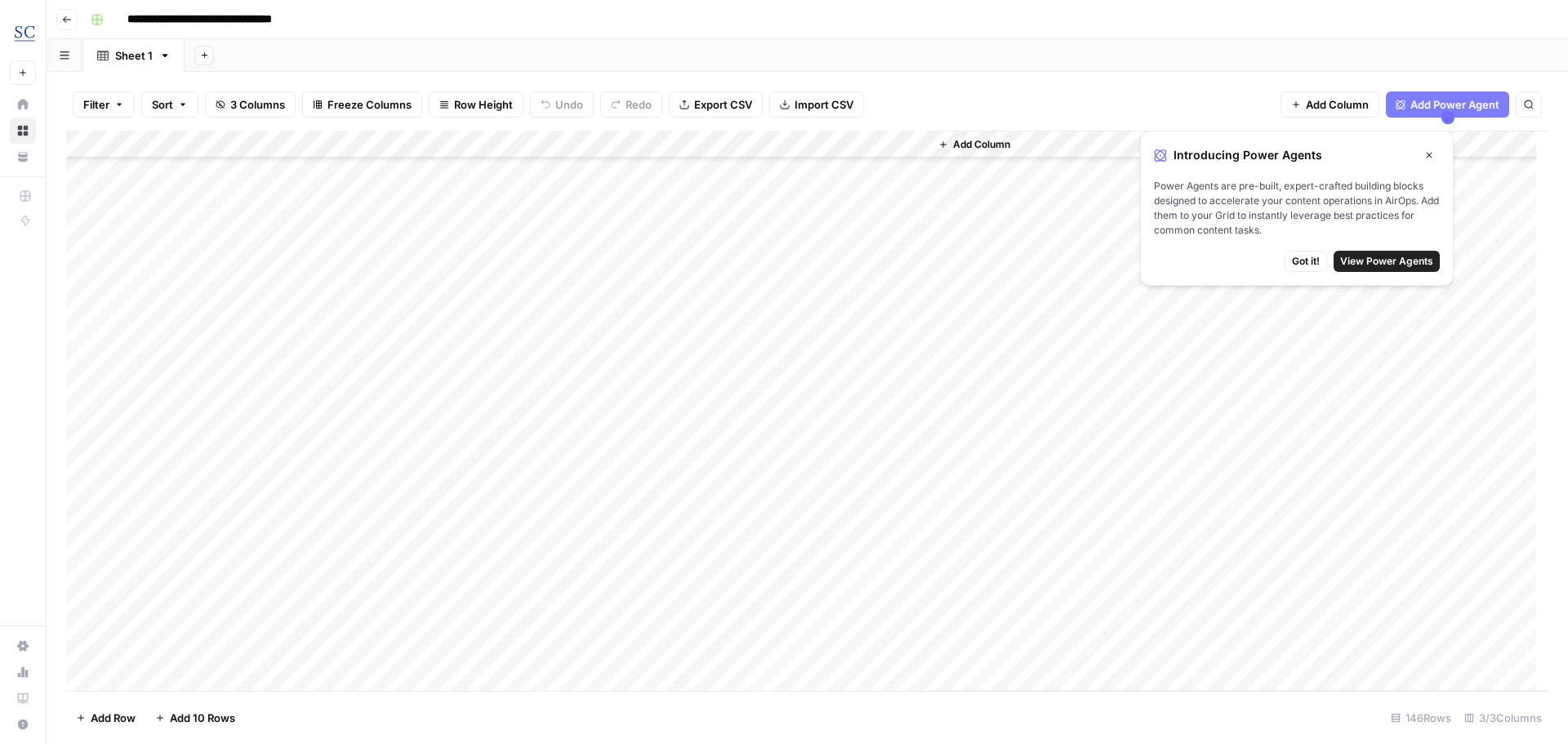
scroll to position [2241, 0]
click at [362, 232] on div "Add Column" at bounding box center [807, 411] width 1482 height 561
click at [362, 238] on div "Add Column" at bounding box center [807, 411] width 1482 height 561
click at [368, 59] on div "Add Sheet" at bounding box center [876, 56] width 1383 height 33
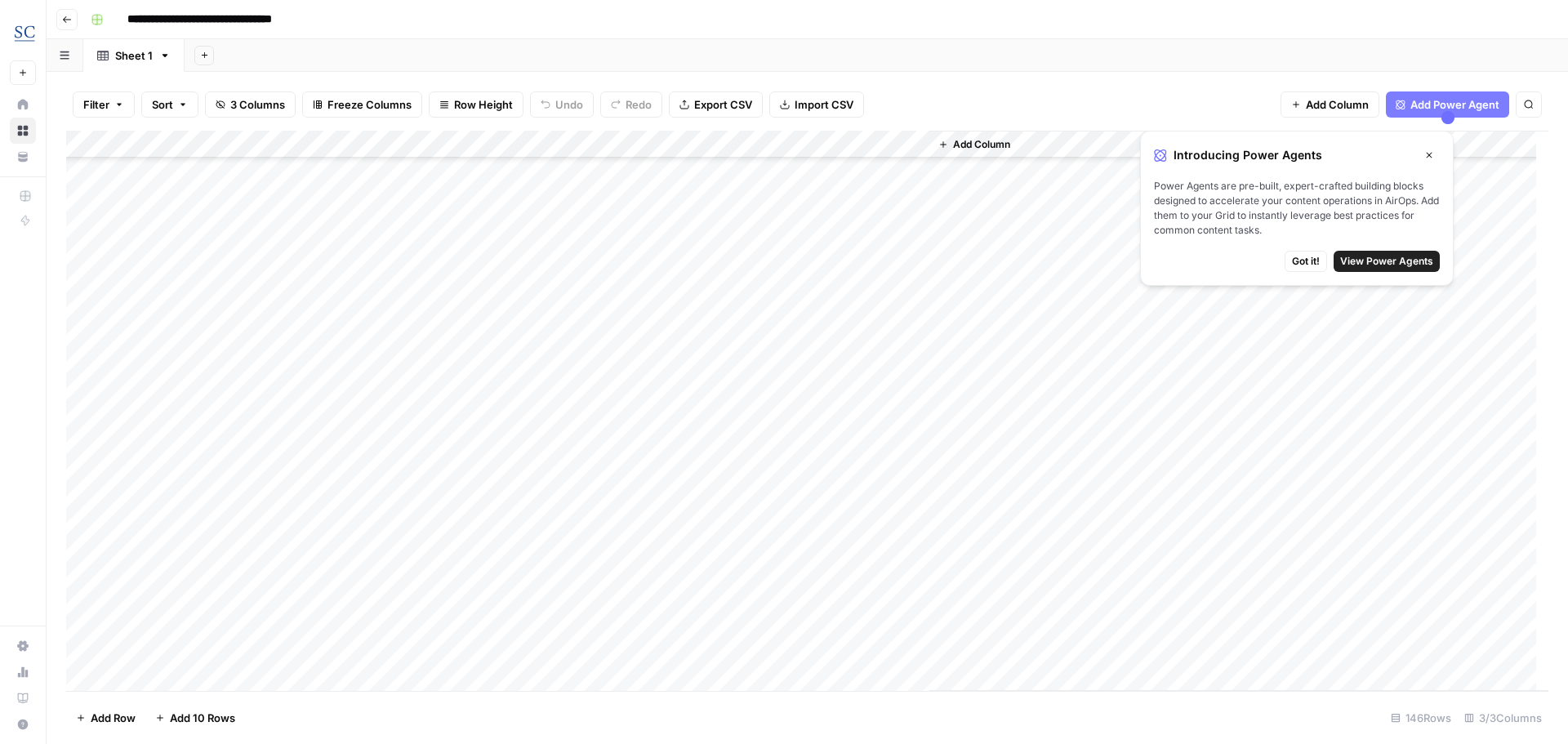
click at [64, 17] on icon "button" at bounding box center [66, 19] width 9 height 9
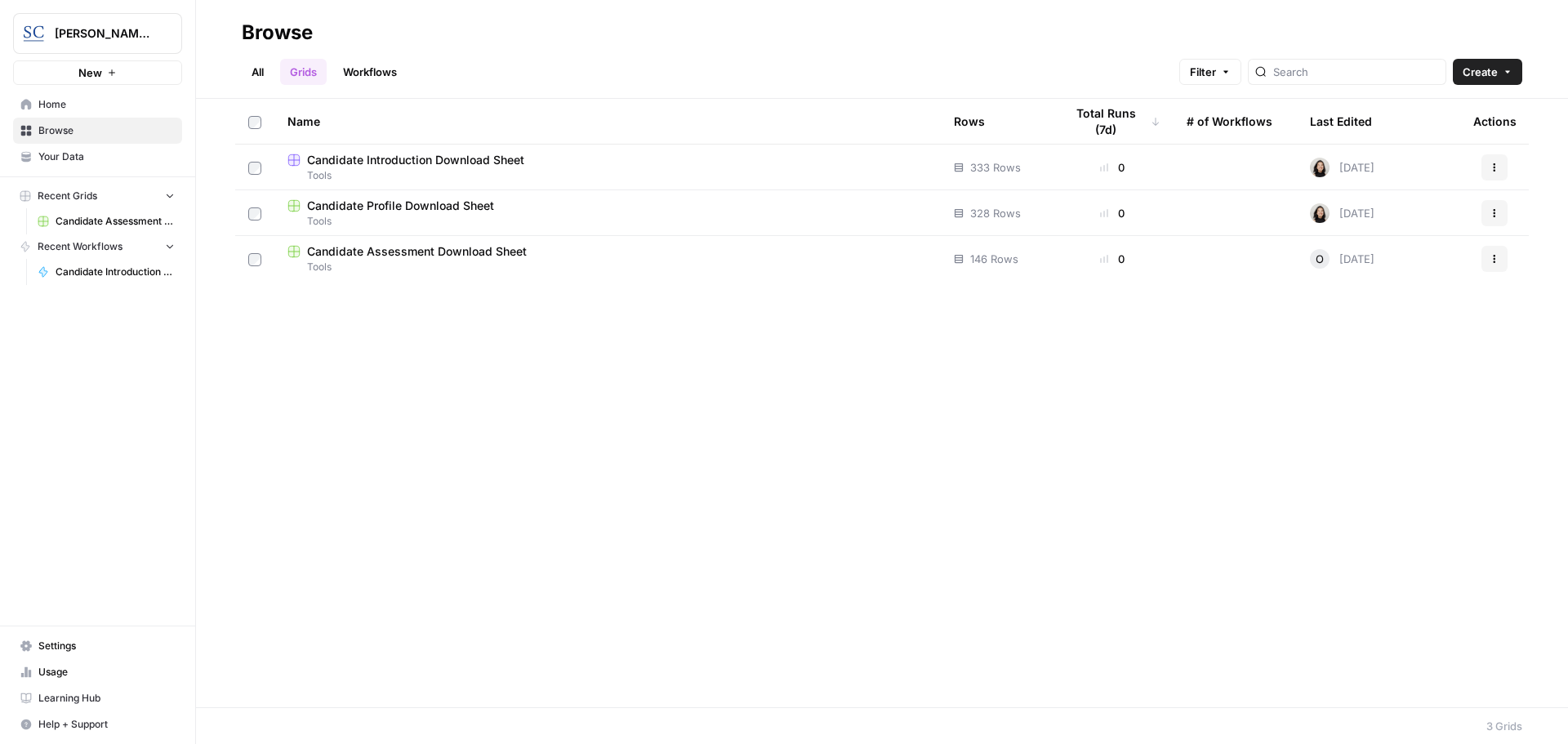
click at [429, 159] on span "Candidate Introduction Download Sheet" at bounding box center [415, 159] width 217 height 16
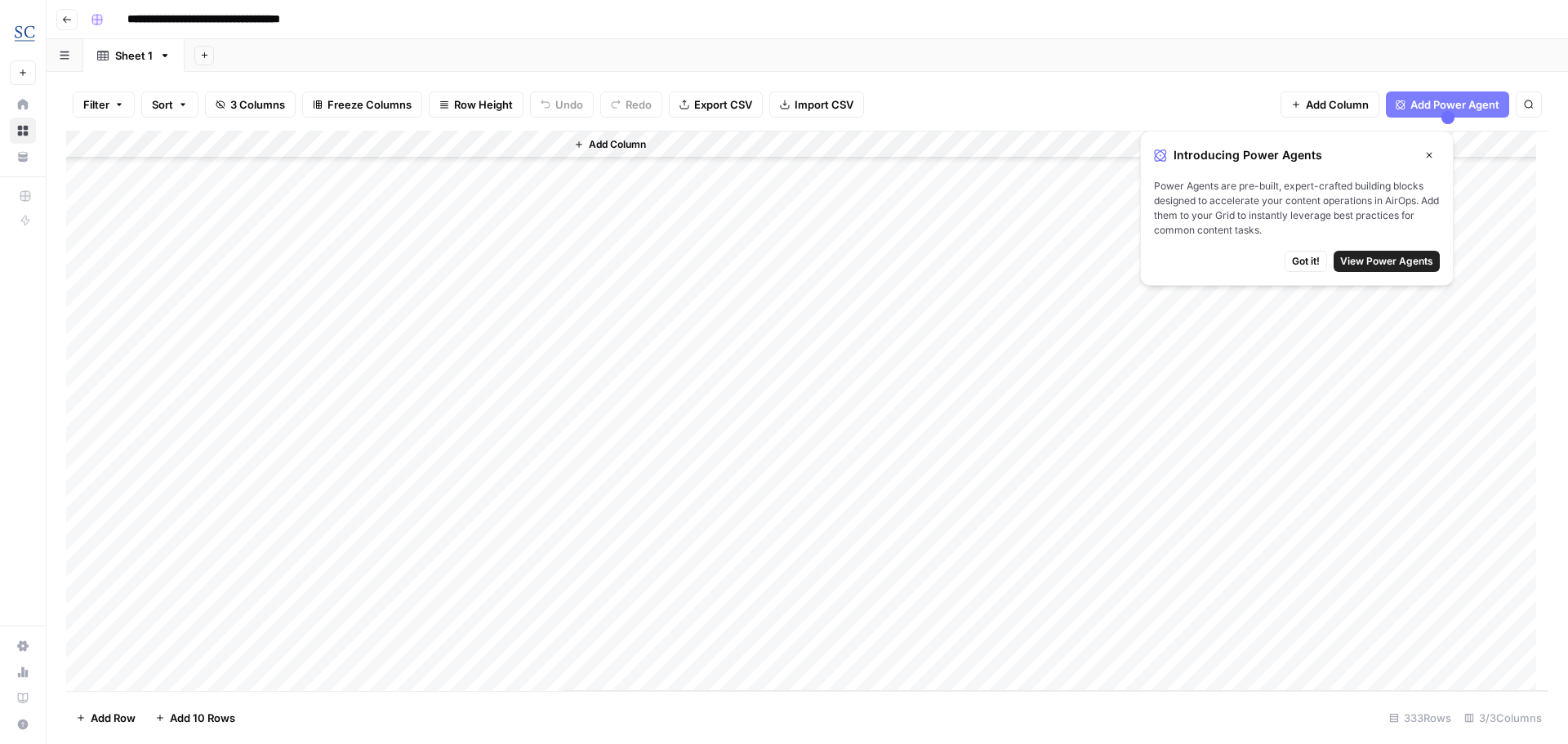
scroll to position [4411, 0]
click at [331, 315] on div "Add Column" at bounding box center [807, 411] width 1482 height 561
click at [399, 312] on div "Add Column" at bounding box center [807, 411] width 1482 height 561
click at [177, 317] on div "Add Column" at bounding box center [807, 411] width 1482 height 561
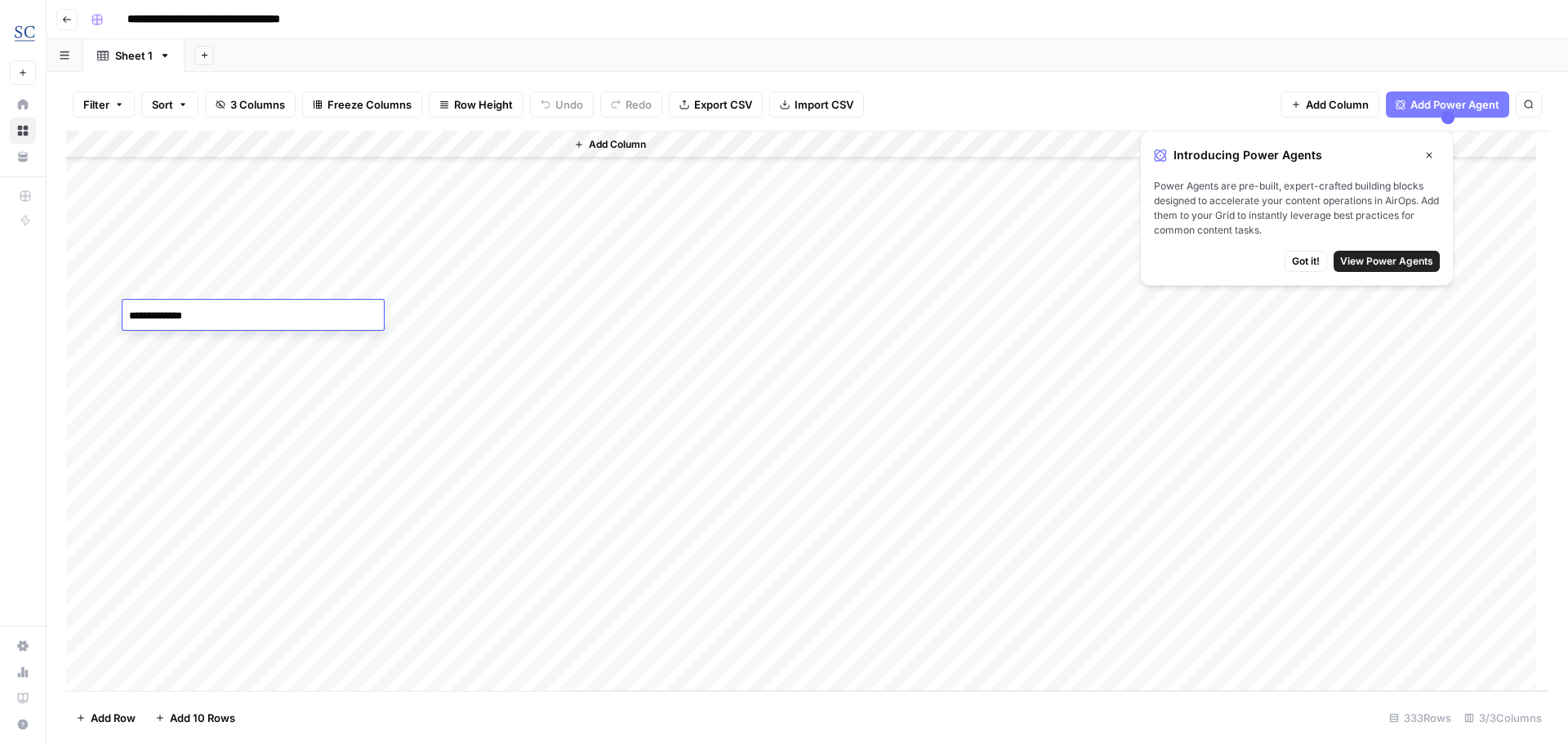
click at [310, 252] on div "Add Column" at bounding box center [807, 411] width 1482 height 561
click at [59, 18] on button "Go back" at bounding box center [67, 19] width 21 height 21
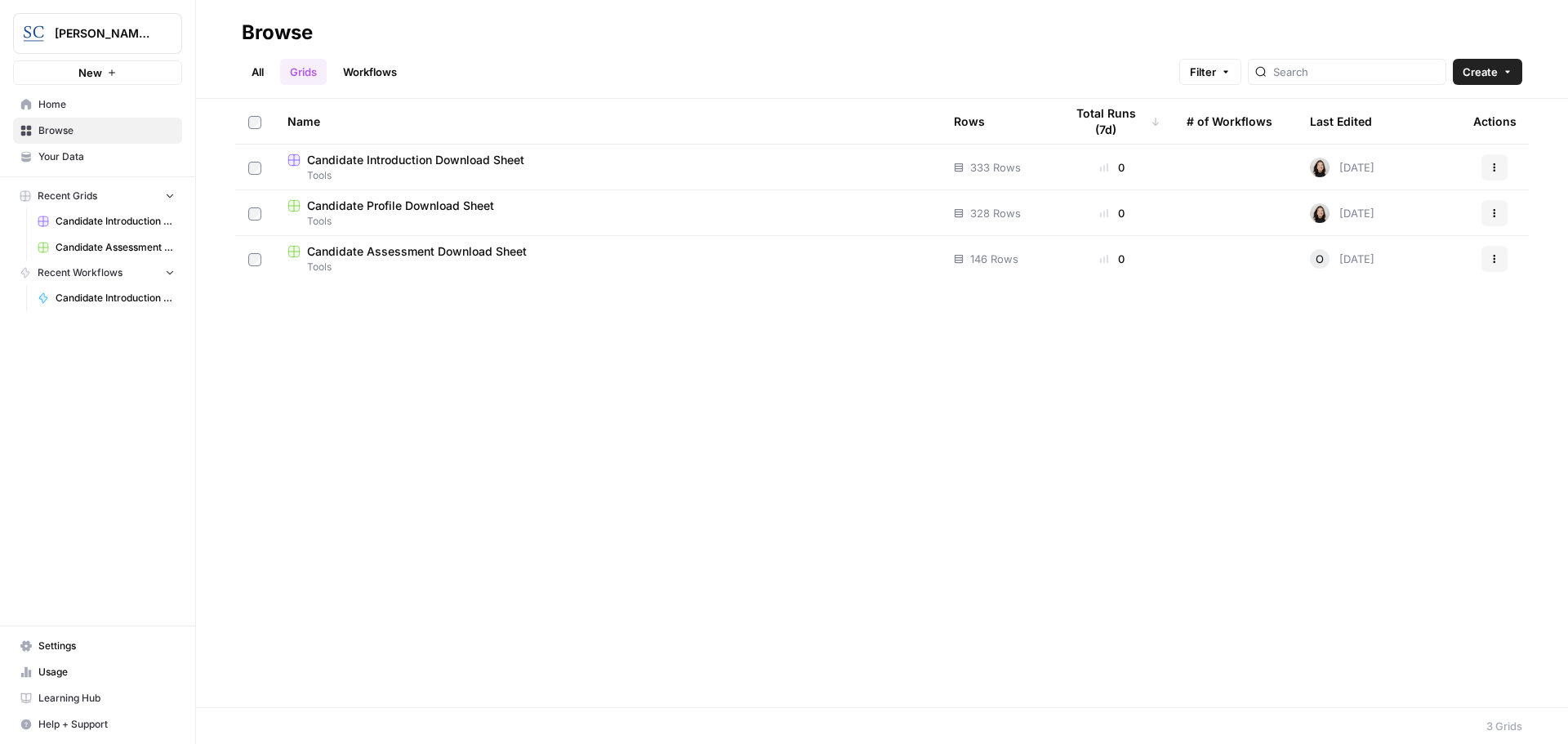
click at [256, 76] on link "All" at bounding box center [257, 72] width 32 height 26
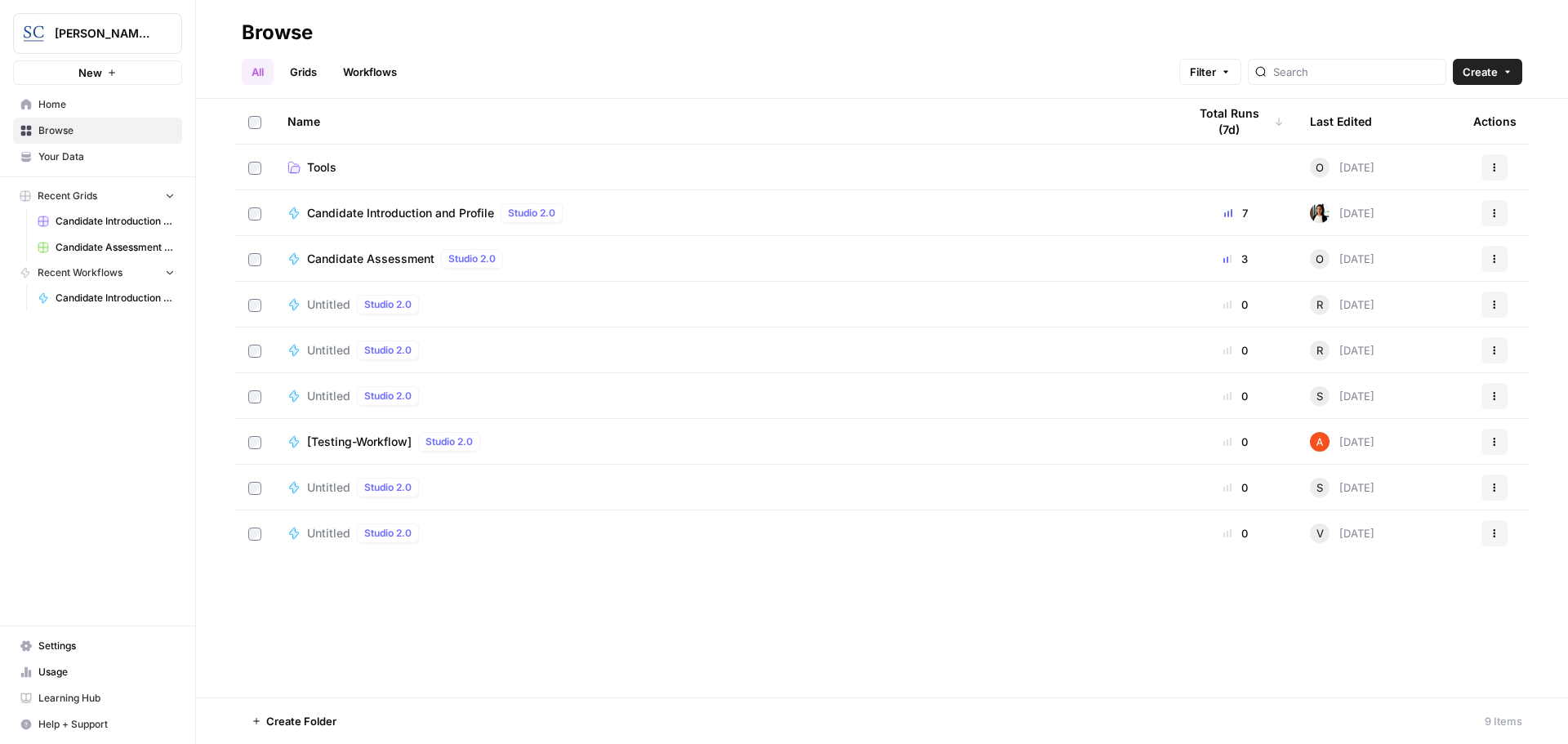
click at [356, 75] on link "Workflows" at bounding box center [370, 72] width 74 height 26
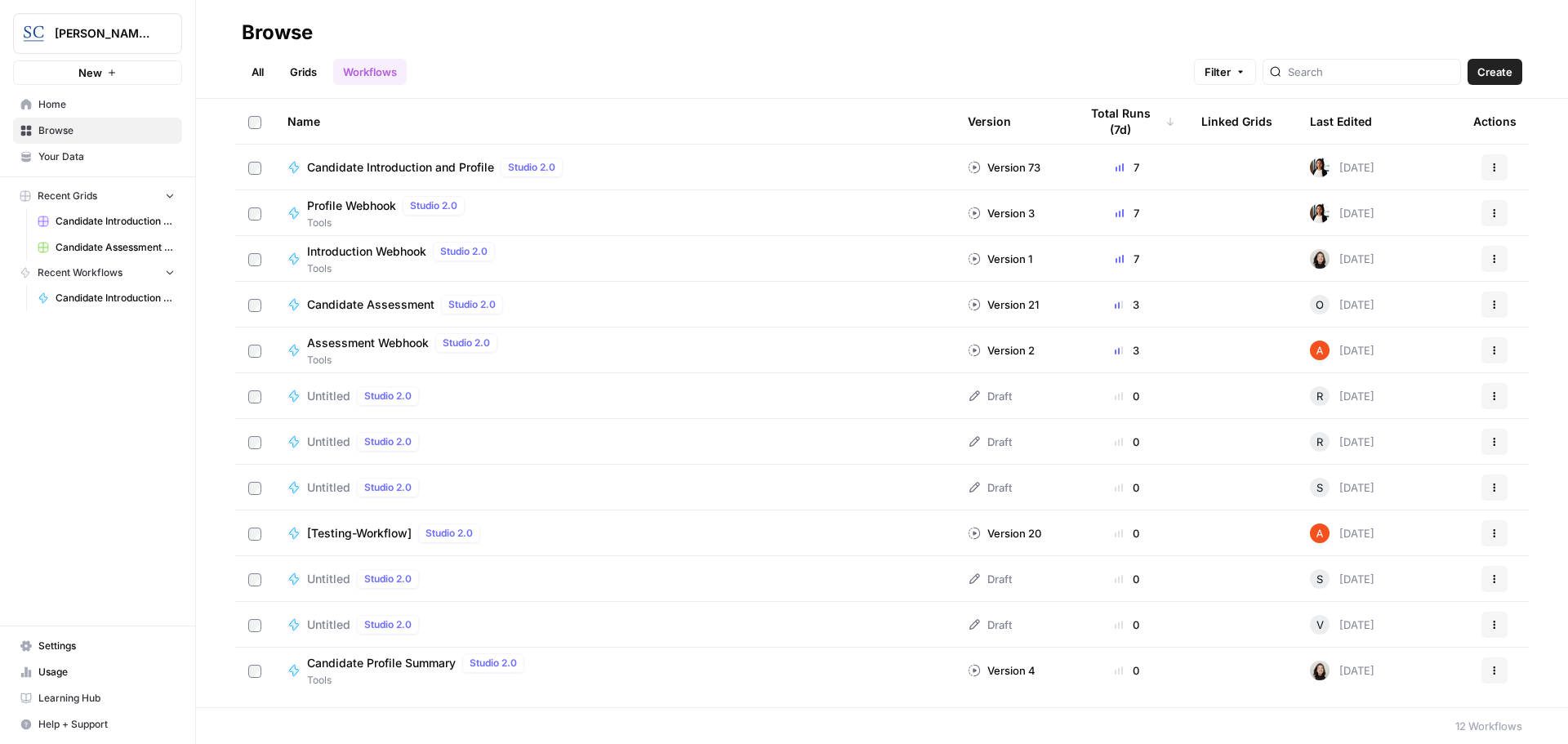
click at [356, 165] on span "Candidate Introduction and Profile" at bounding box center [400, 167] width 187 height 16
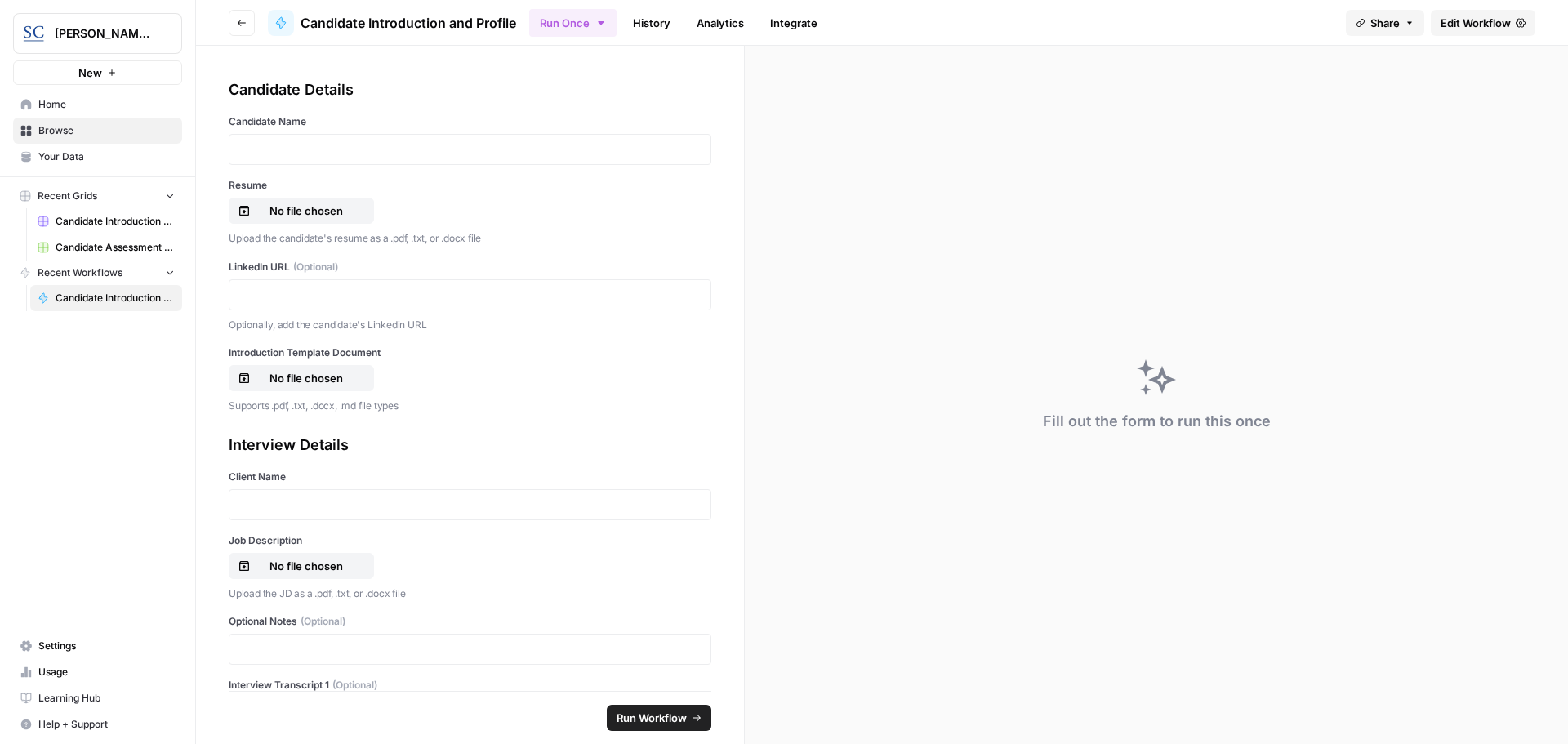
click at [648, 104] on div "Candidate Details Candidate Name Resume No file chosen Upload the candidate's r…" at bounding box center [470, 246] width 482 height 336
